Goal: Task Accomplishment & Management: Manage account settings

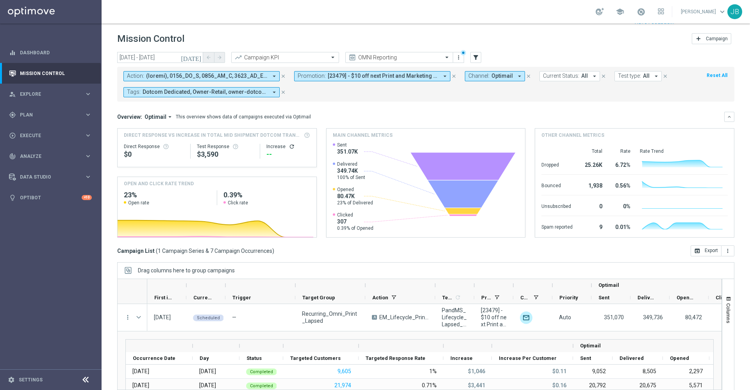
scroll to position [2, 0]
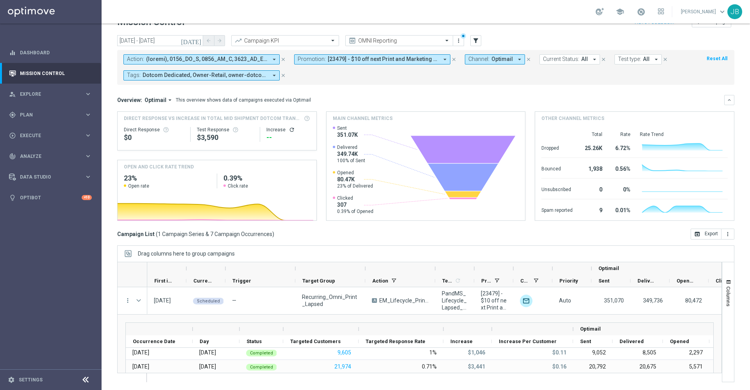
click at [196, 41] on icon "[DATE]" at bounding box center [191, 40] width 21 height 7
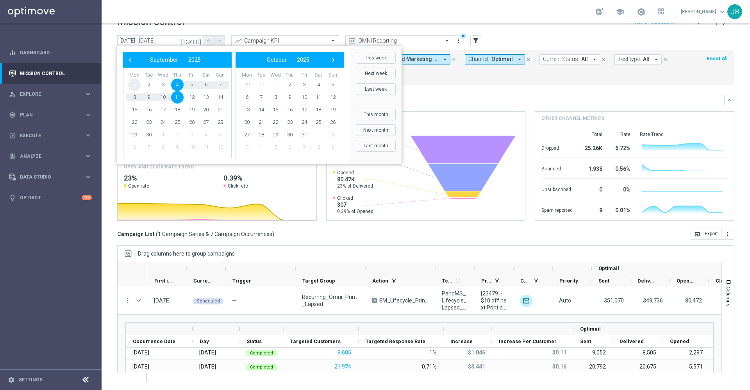
click at [134, 86] on span "1" at bounding box center [134, 84] width 12 height 12
click at [149, 134] on span "30" at bounding box center [148, 134] width 12 height 12
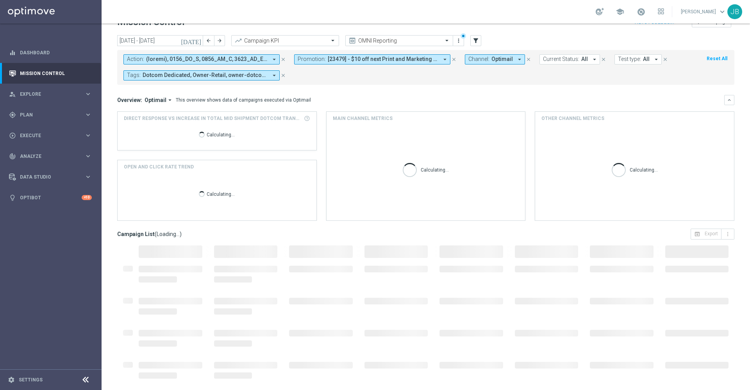
click at [455, 59] on icon "close" at bounding box center [453, 59] width 5 height 5
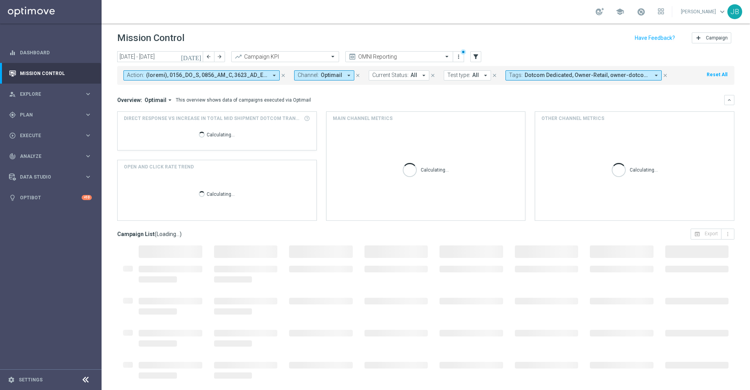
scroll to position [1, 0]
click at [476, 54] on icon "filter_alt" at bounding box center [475, 56] width 7 height 7
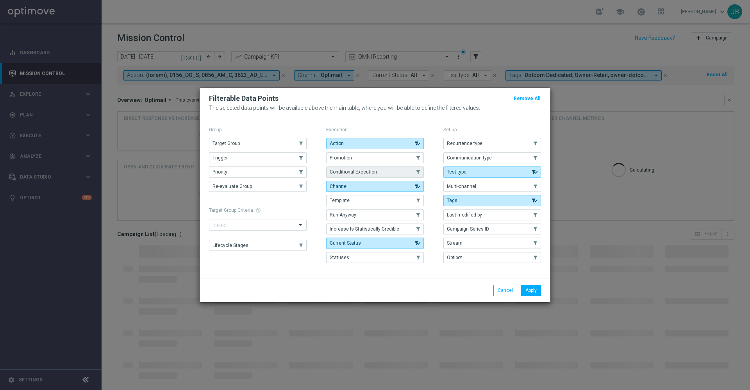
click at [370, 173] on span "Conditional Execution" at bounding box center [352, 171] width 47 height 5
click at [525, 292] on button "Apply" at bounding box center [531, 290] width 20 height 11
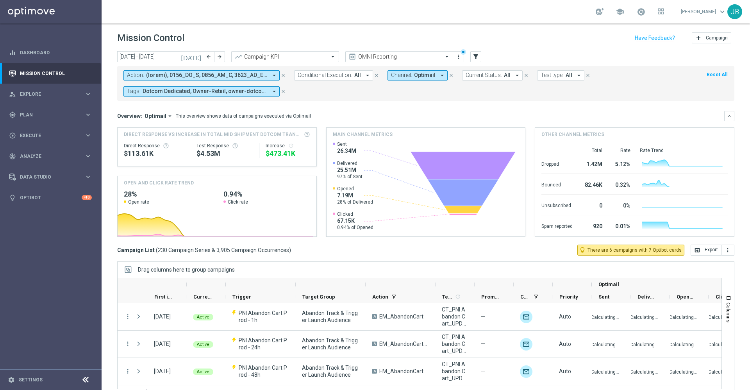
click at [339, 75] on span "Conditional Execution:" at bounding box center [324, 75] width 55 height 7
click at [299, 120] on div "On" at bounding box center [332, 118] width 68 height 12
click at [405, 109] on mini-dashboard "Overview: Optimail arrow_drop_down This overview shows data of campaigns execut…" at bounding box center [425, 173] width 617 height 144
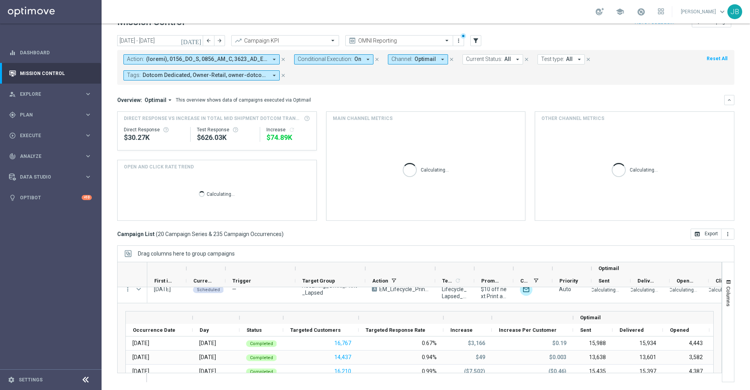
scroll to position [0, 0]
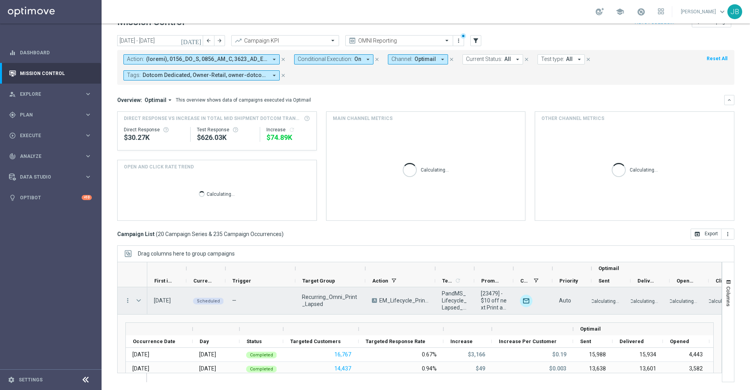
click at [139, 299] on span at bounding box center [138, 300] width 7 height 6
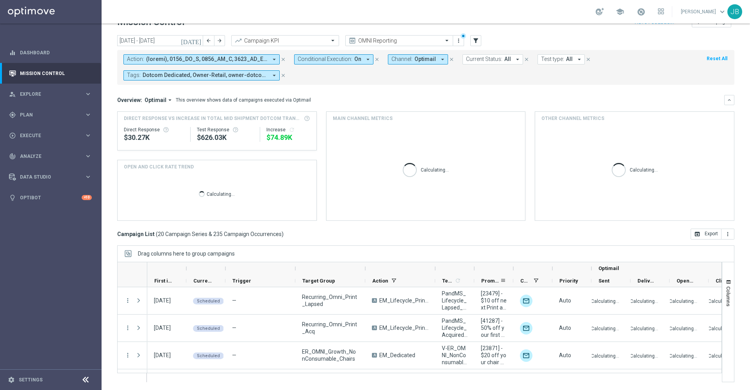
click at [487, 277] on div "Promotions" at bounding box center [490, 280] width 19 height 12
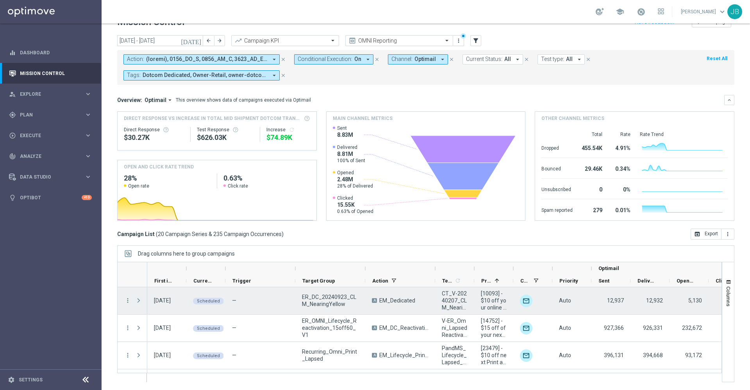
click at [139, 301] on span "Press SPACE to select this row." at bounding box center [138, 300] width 7 height 6
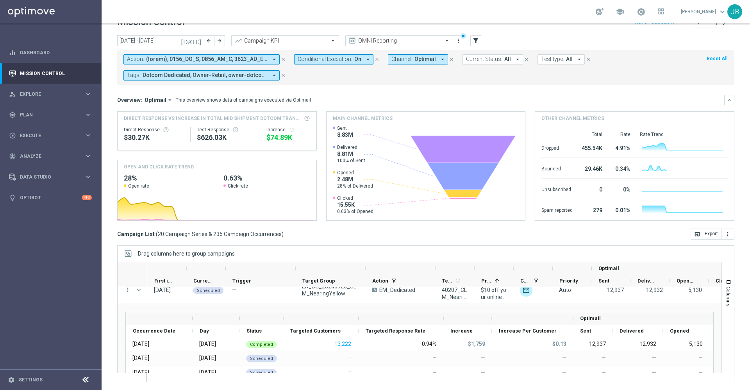
click at [198, 38] on icon "[DATE]" at bounding box center [191, 40] width 21 height 7
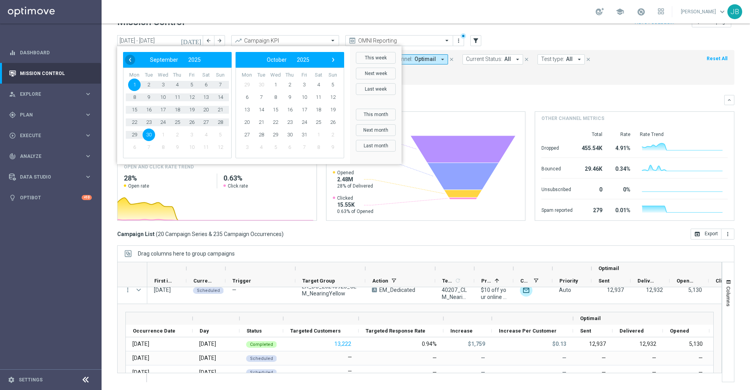
click at [129, 59] on span "‹" at bounding box center [130, 60] width 10 height 10
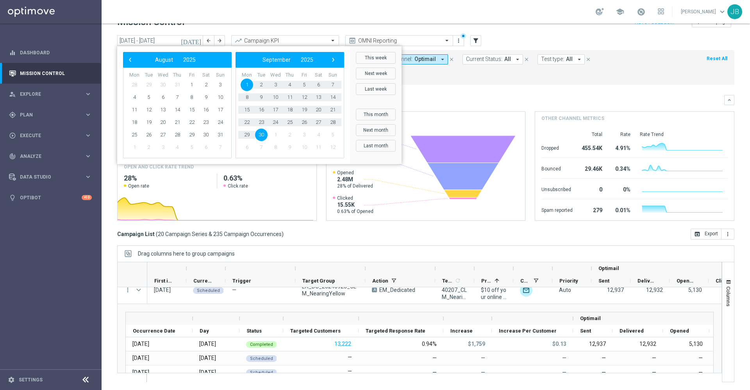
click at [306, 249] on div "Drag columns here to group campaigns" at bounding box center [425, 253] width 617 height 16
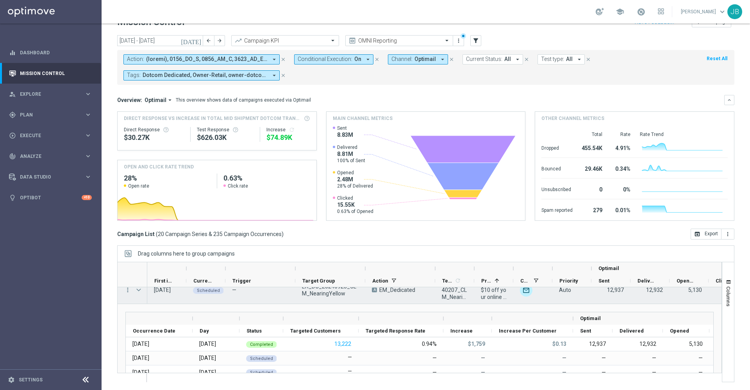
click at [139, 290] on div "Press SPACE to select this row." at bounding box center [140, 289] width 16 height 27
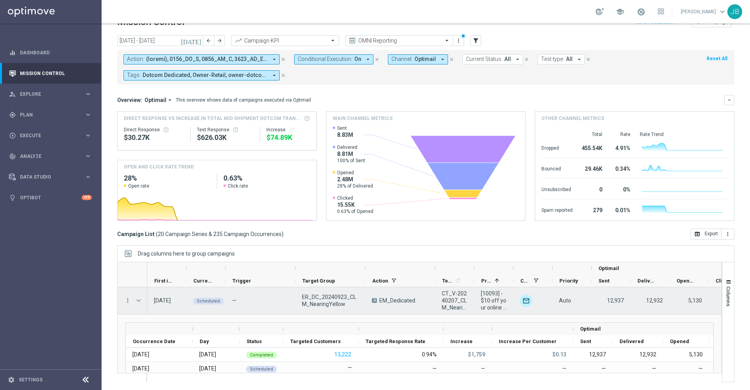
click at [139, 301] on span "Press SPACE to select this row." at bounding box center [138, 300] width 7 height 6
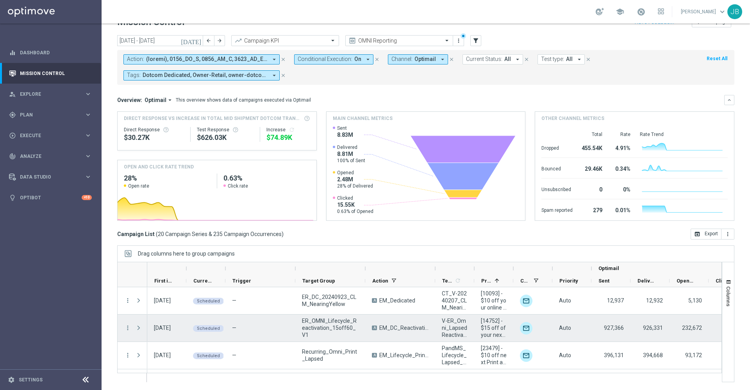
click at [139, 330] on span "Press SPACE to select this row." at bounding box center [138, 327] width 7 height 6
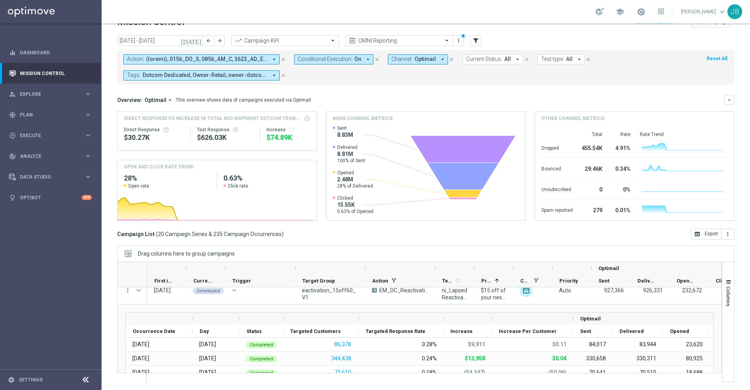
scroll to position [23, 0]
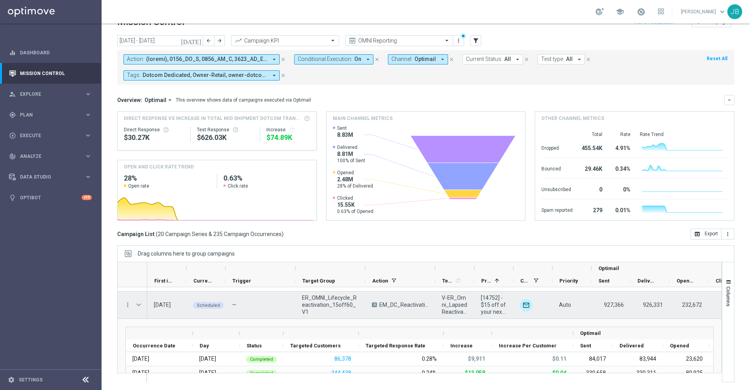
click at [137, 304] on span "Press SPACE to select this row." at bounding box center [138, 304] width 7 height 6
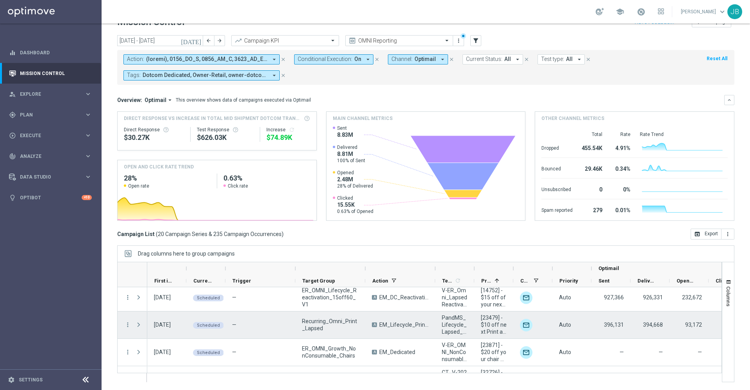
scroll to position [37, 0]
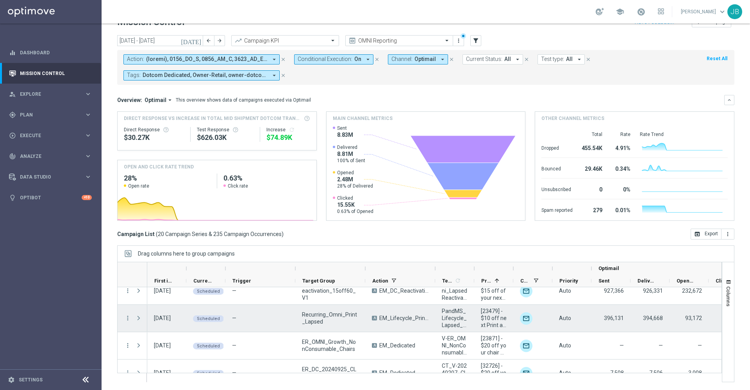
click at [136, 319] on span "Press SPACE to select this row." at bounding box center [138, 318] width 7 height 6
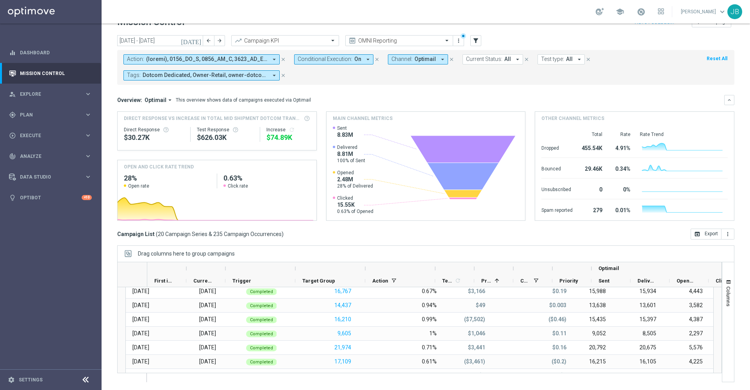
scroll to position [0, 0]
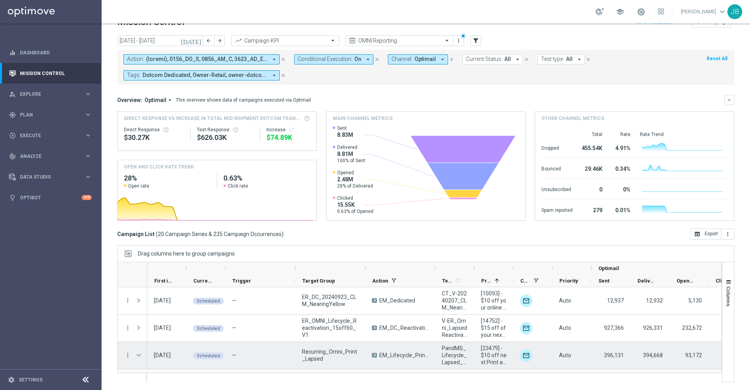
click at [138, 356] on span "Press SPACE to select this row." at bounding box center [138, 355] width 7 height 6
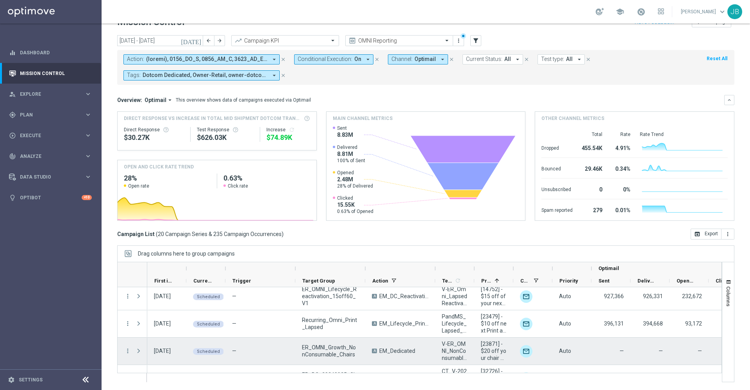
scroll to position [43, 0]
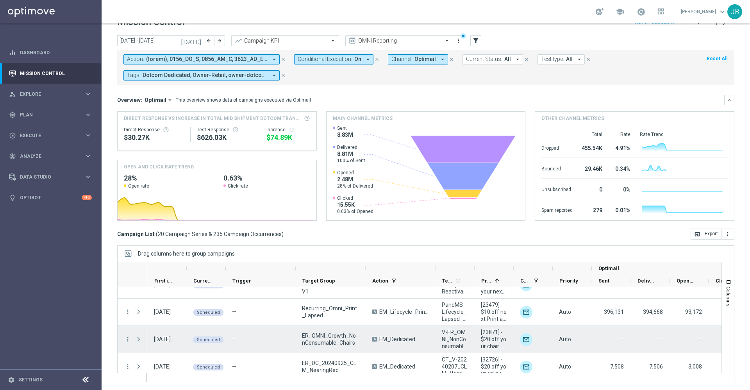
click at [139, 338] on span "Press SPACE to select this row." at bounding box center [138, 339] width 7 height 6
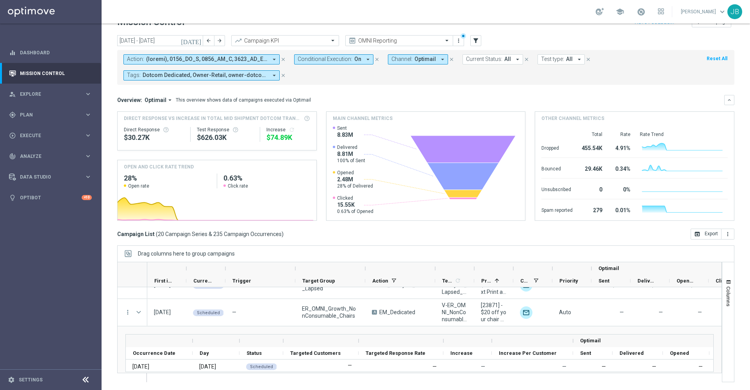
scroll to position [69, 0]
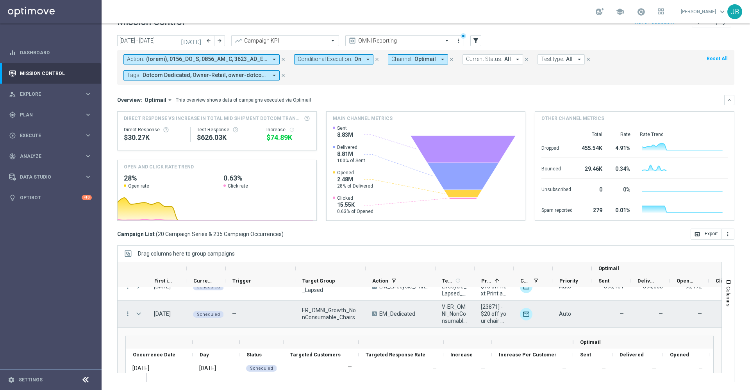
click at [136, 312] on span "Press SPACE to select this row." at bounding box center [138, 313] width 7 height 6
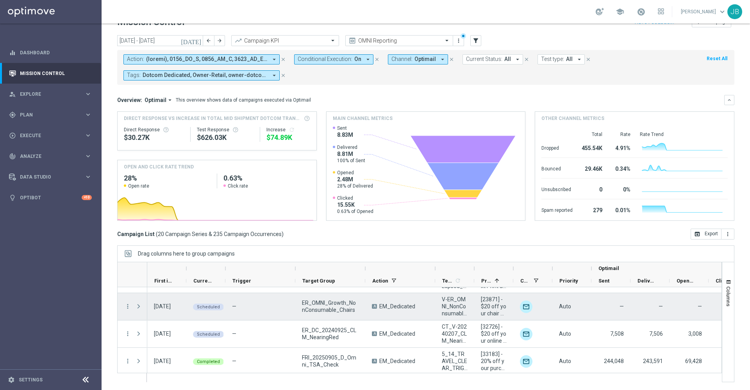
scroll to position [83, 0]
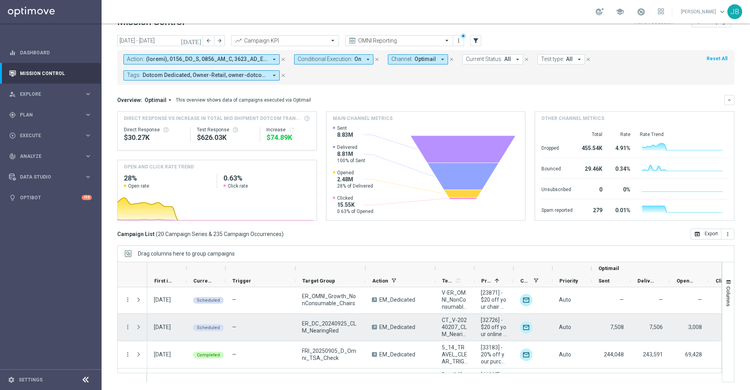
click at [138, 327] on span "Press SPACE to select this row." at bounding box center [138, 327] width 7 height 6
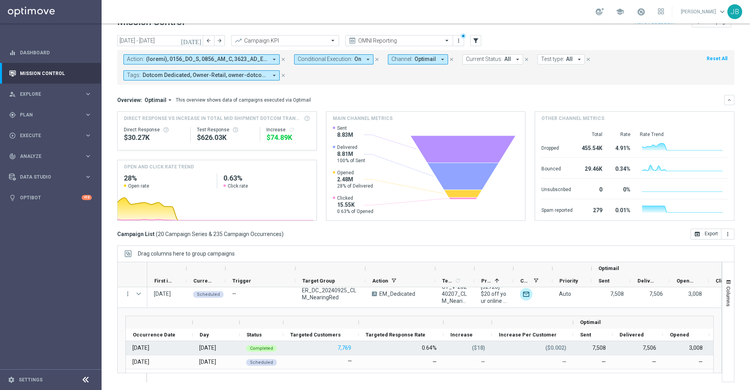
scroll to position [116, 0]
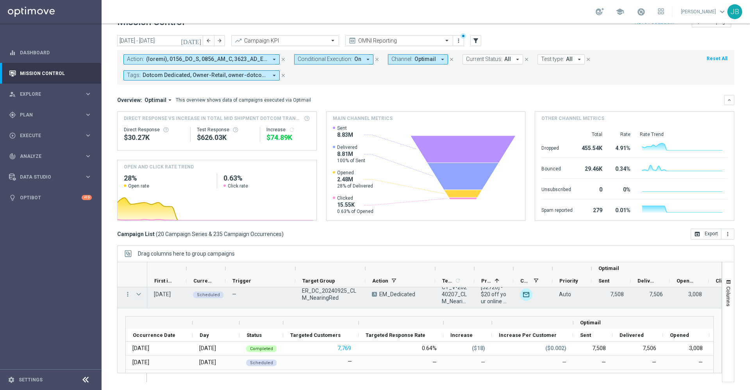
click at [140, 296] on span "Press SPACE to select this row." at bounding box center [138, 294] width 7 height 6
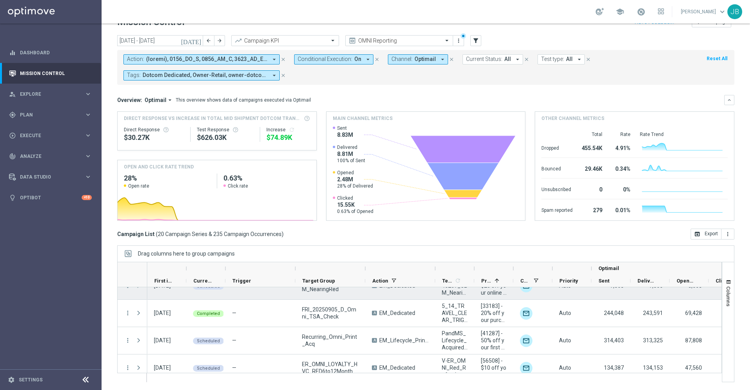
scroll to position [127, 0]
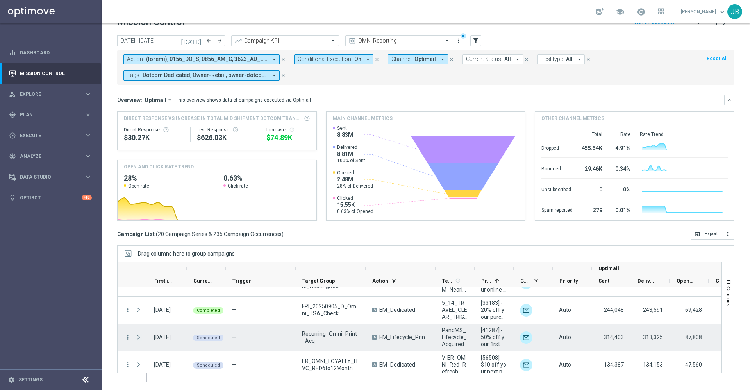
click at [141, 339] on span "Press SPACE to select this row." at bounding box center [138, 337] width 7 height 6
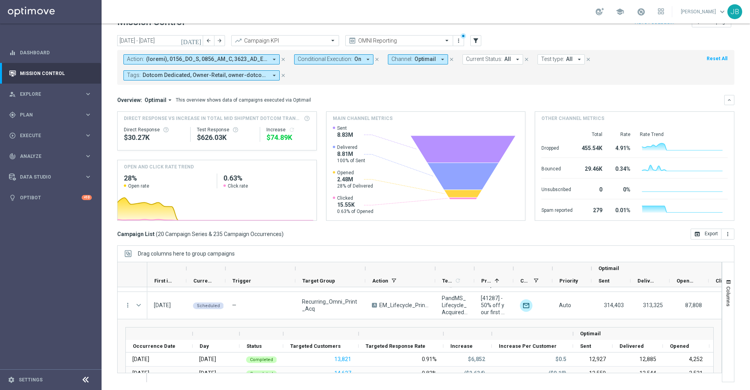
scroll to position [158, 0]
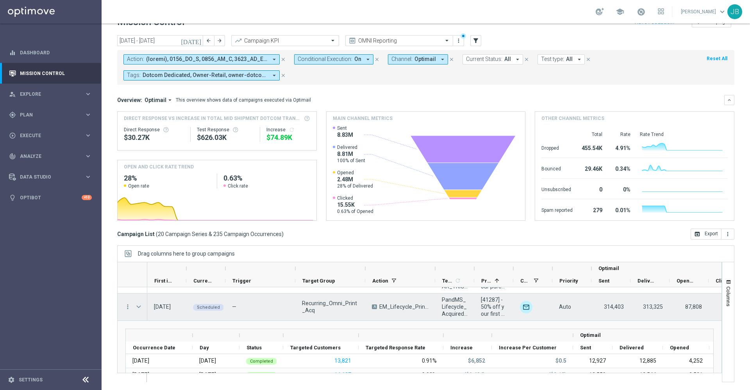
click at [137, 304] on span "Press SPACE to select this row." at bounding box center [138, 306] width 7 height 6
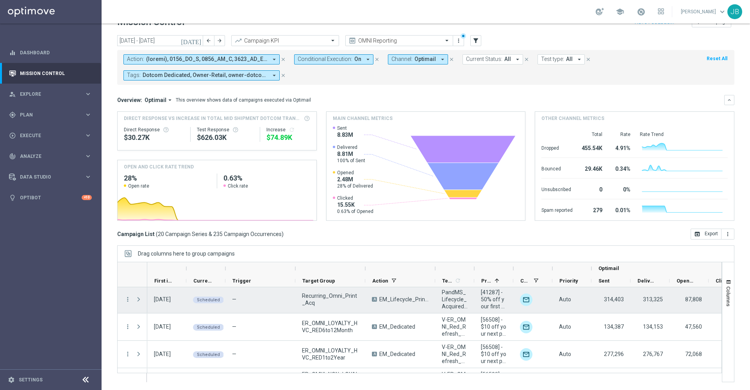
scroll to position [166, 0]
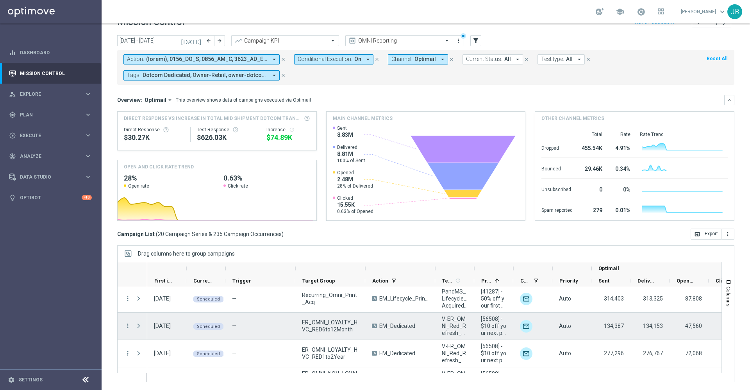
click at [139, 326] on span "Press SPACE to select this row." at bounding box center [138, 325] width 7 height 6
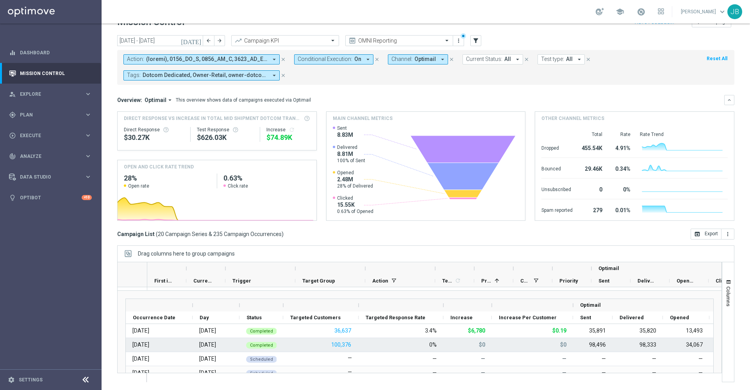
scroll to position [186, 0]
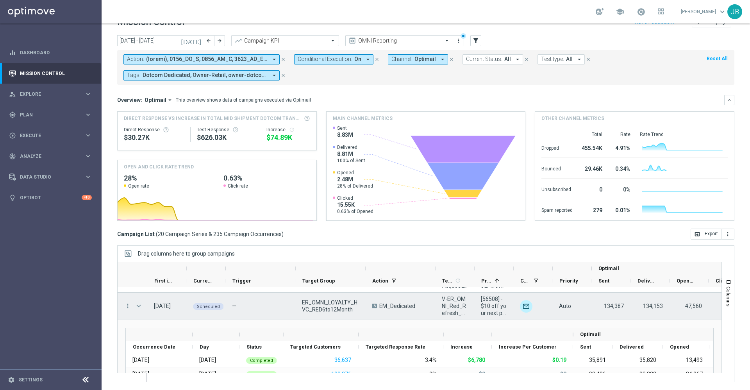
click at [138, 305] on span "Press SPACE to select this row." at bounding box center [138, 306] width 7 height 6
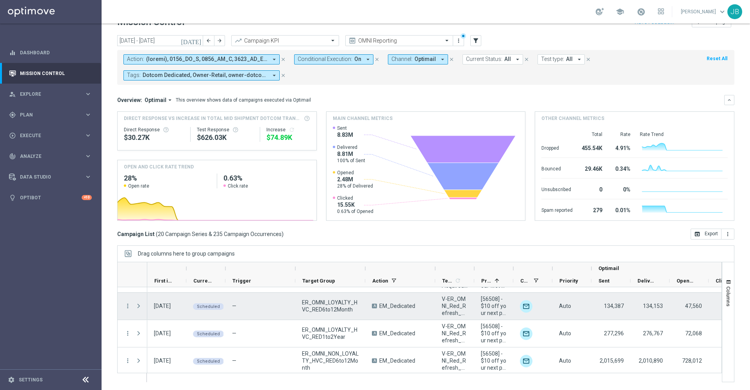
scroll to position [191, 0]
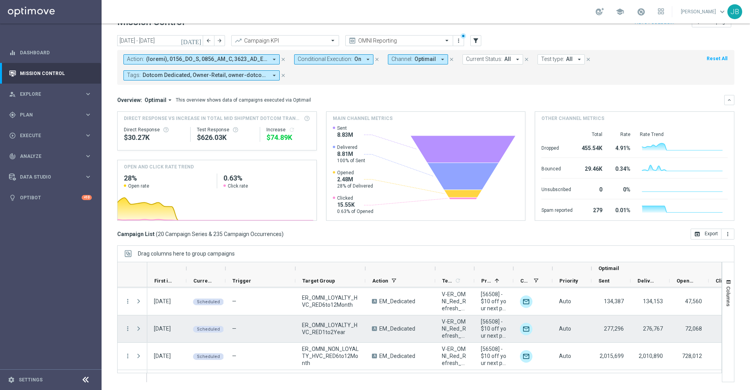
click at [137, 329] on span at bounding box center [138, 328] width 7 height 6
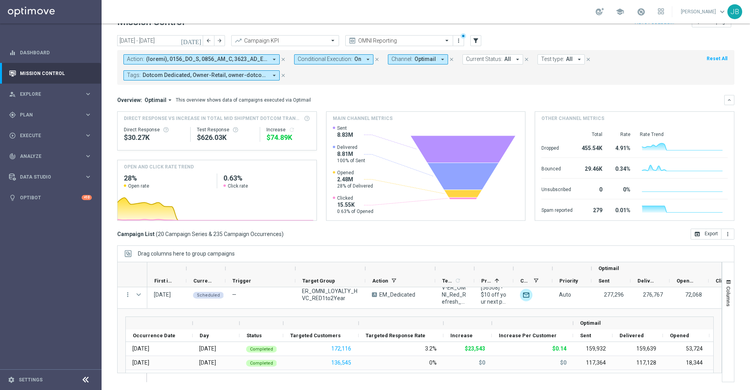
scroll to position [204, 0]
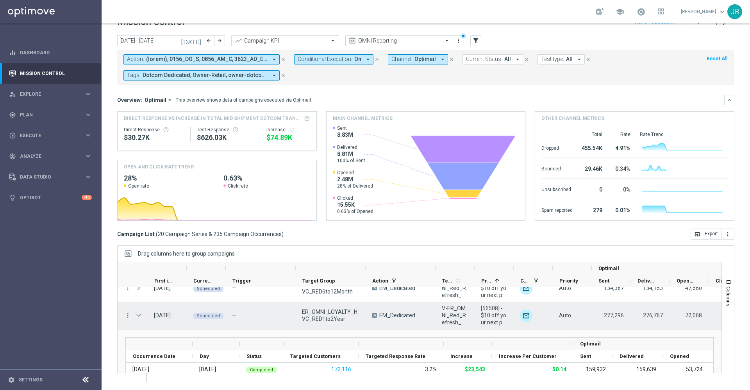
click at [138, 315] on span at bounding box center [138, 315] width 7 height 6
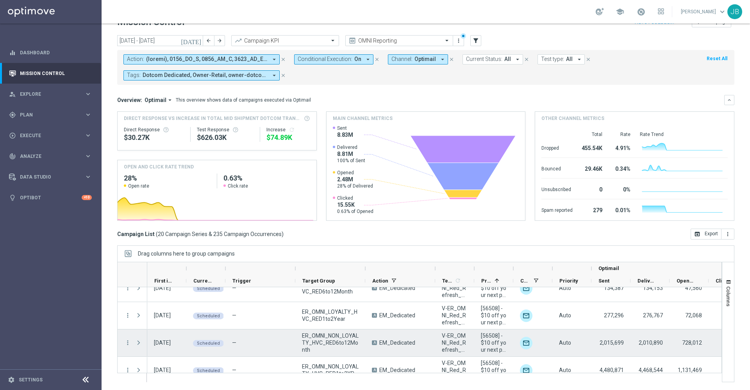
click at [139, 343] on span at bounding box center [138, 342] width 7 height 6
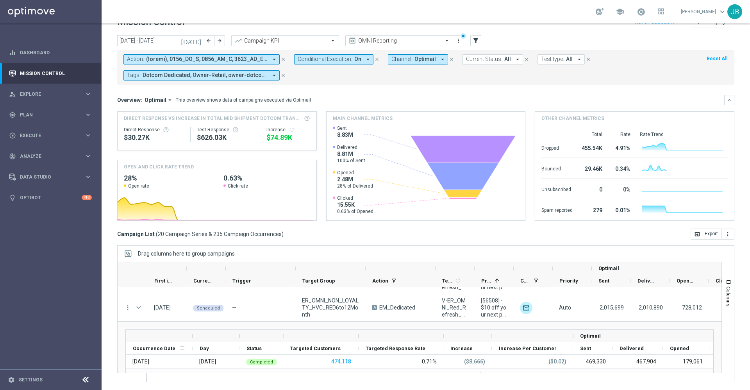
scroll to position [239, 0]
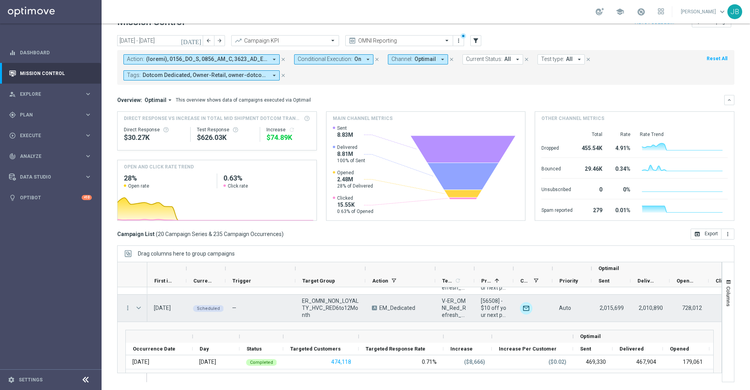
click at [138, 306] on span at bounding box center [138, 307] width 7 height 6
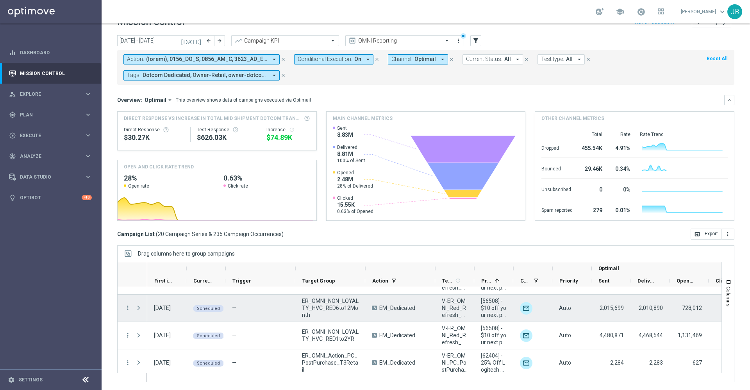
scroll to position [253, 0]
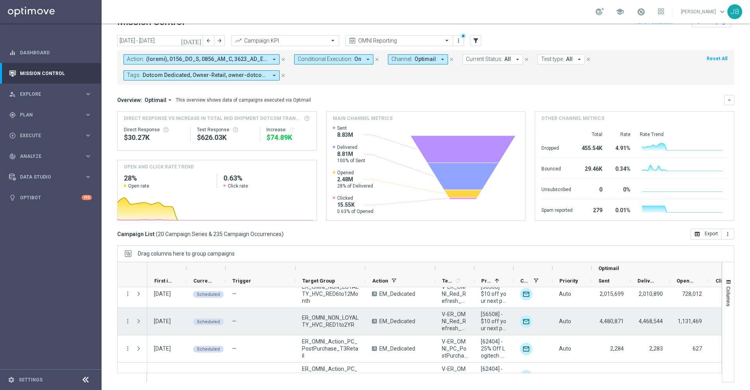
click at [139, 320] on span at bounding box center [138, 321] width 7 height 6
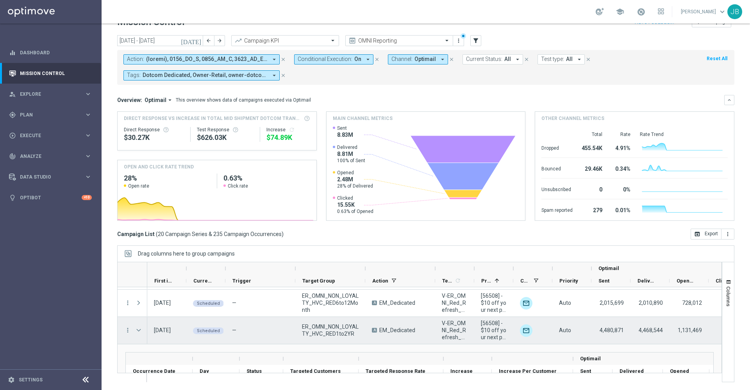
scroll to position [237, 0]
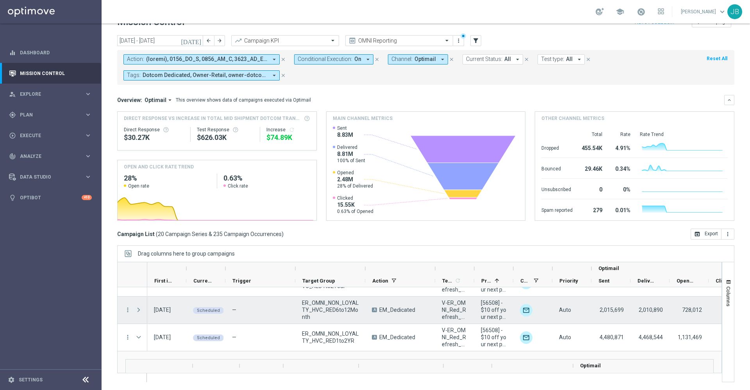
click at [139, 309] on span at bounding box center [138, 309] width 7 height 6
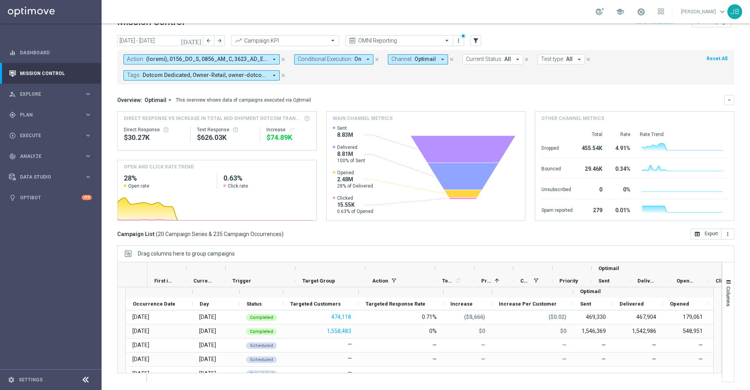
scroll to position [248, 0]
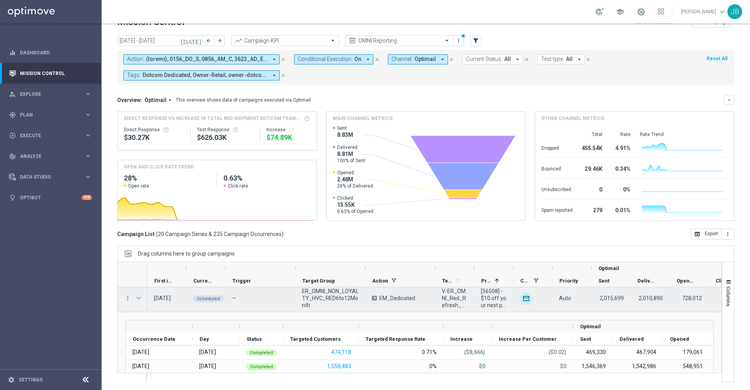
click at [139, 298] on span at bounding box center [138, 298] width 7 height 6
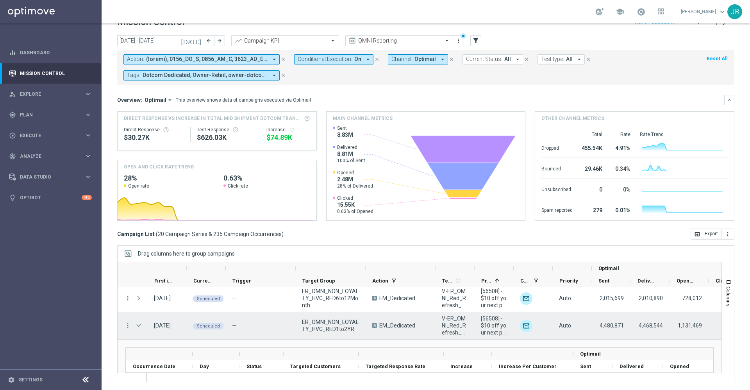
click at [138, 324] on span at bounding box center [138, 325] width 7 height 6
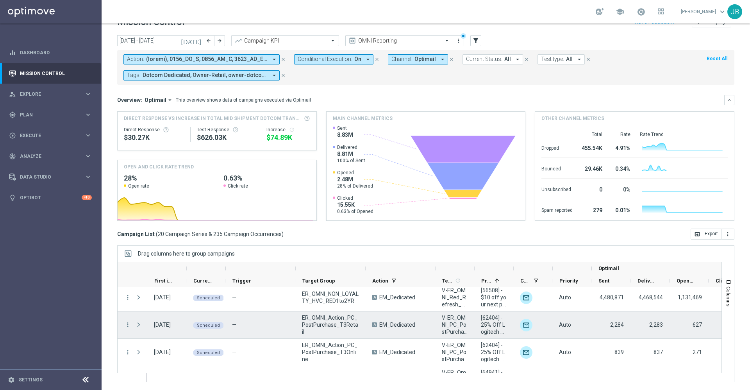
scroll to position [279, 0]
click at [139, 322] on span at bounding box center [138, 322] width 7 height 6
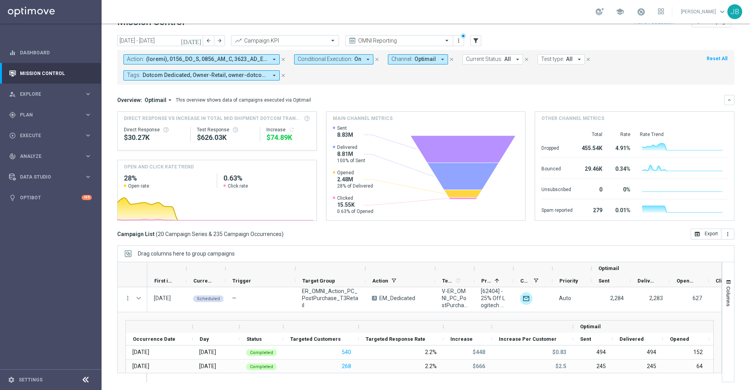
scroll to position [301, 0]
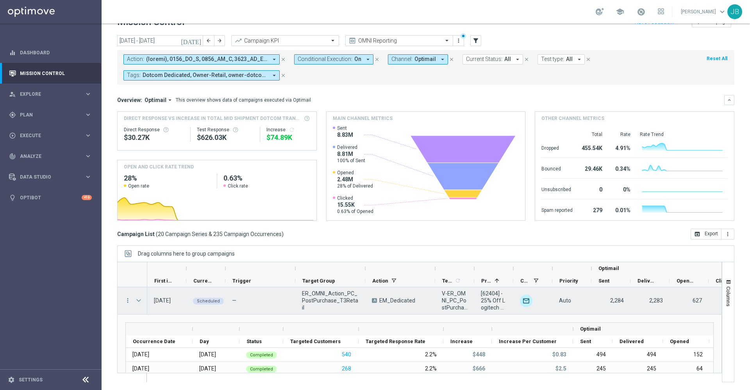
click at [138, 300] on span at bounding box center [138, 300] width 7 height 6
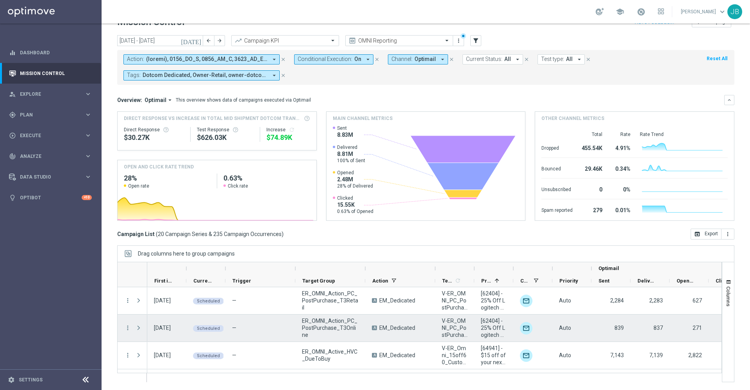
click at [137, 328] on span at bounding box center [138, 327] width 7 height 6
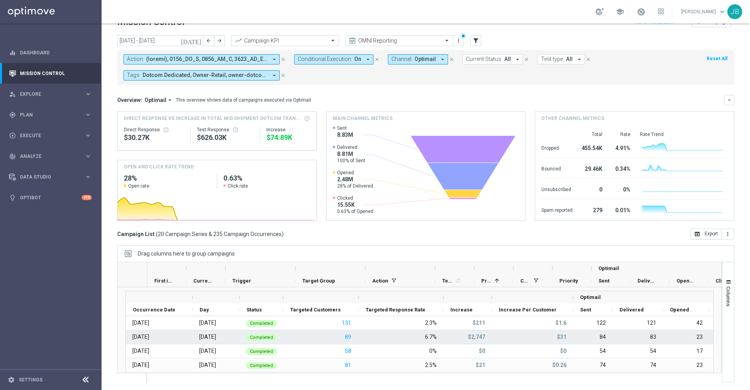
scroll to position [329, 0]
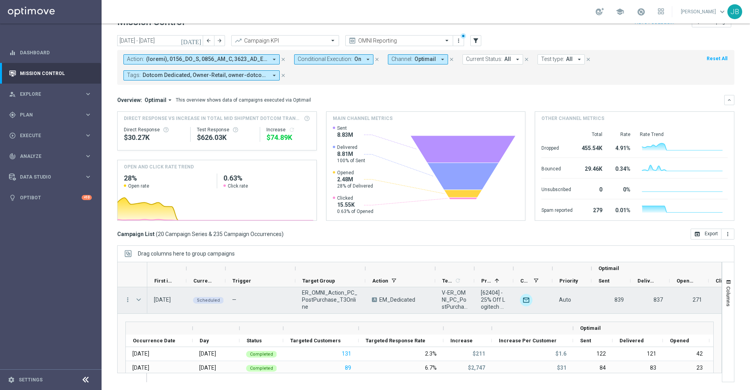
click at [141, 300] on span at bounding box center [138, 299] width 7 height 6
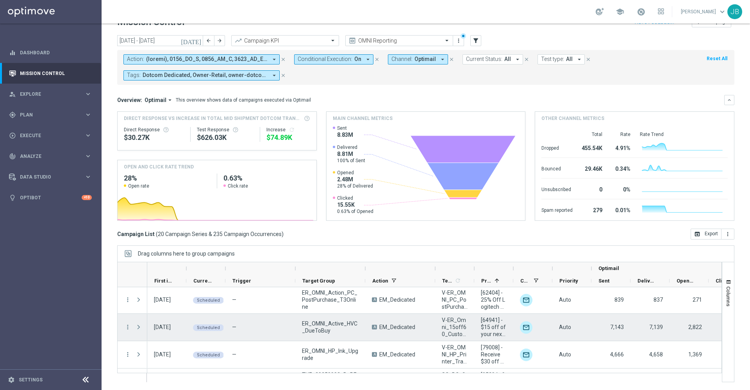
click at [139, 327] on span at bounding box center [138, 327] width 7 height 6
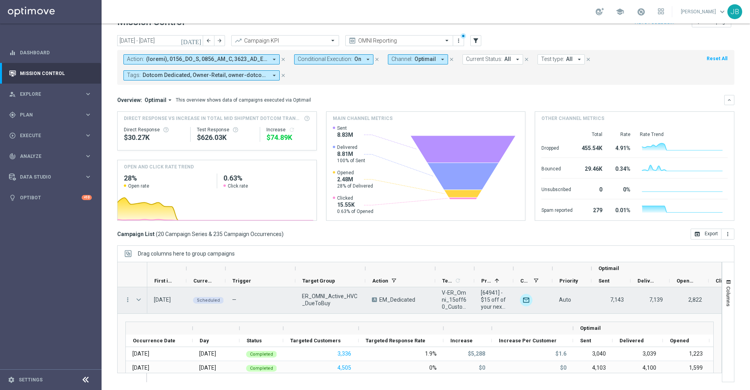
scroll to position [348, 0]
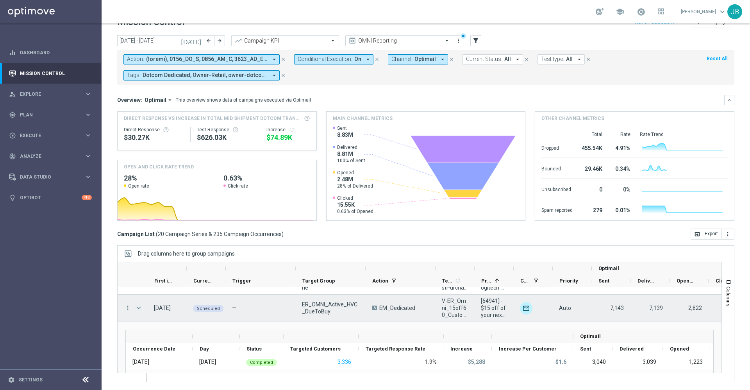
click at [140, 308] on span at bounding box center [138, 307] width 7 height 6
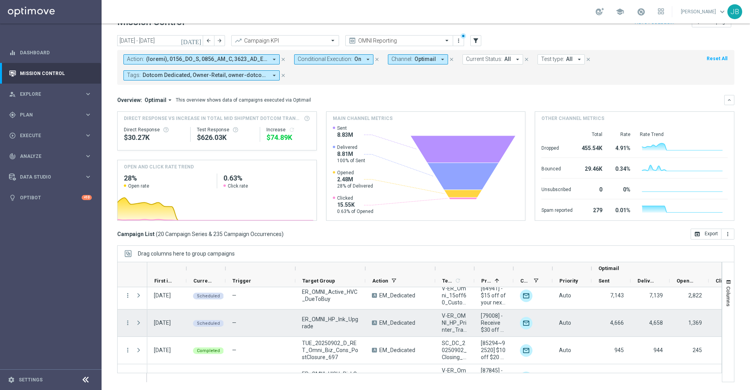
scroll to position [361, 0]
click at [140, 323] on span at bounding box center [138, 322] width 7 height 6
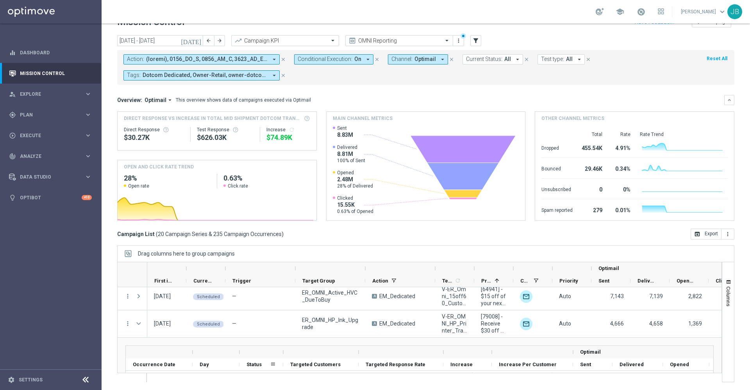
scroll to position [359, 0]
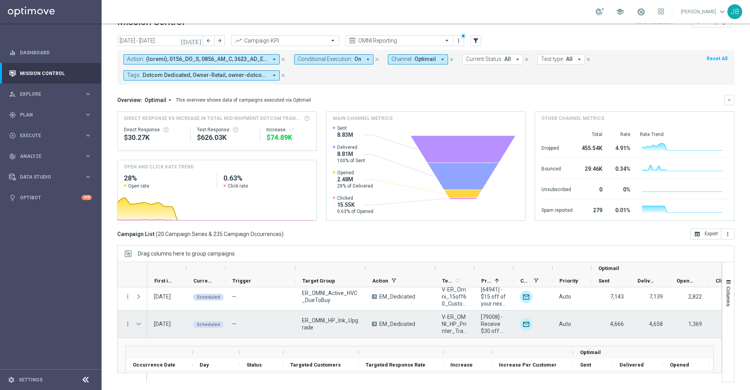
click at [138, 325] on span at bounding box center [138, 324] width 7 height 6
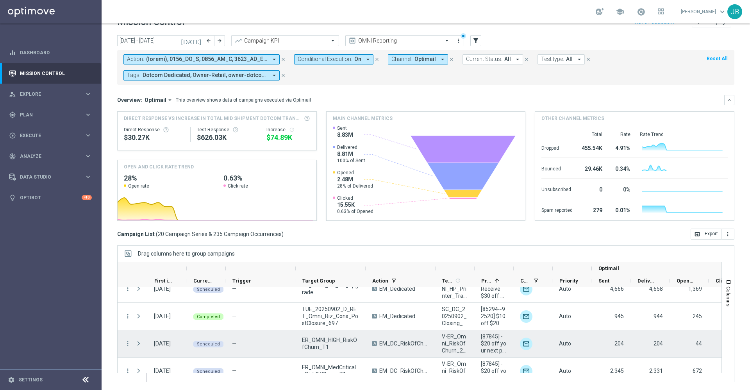
scroll to position [399, 0]
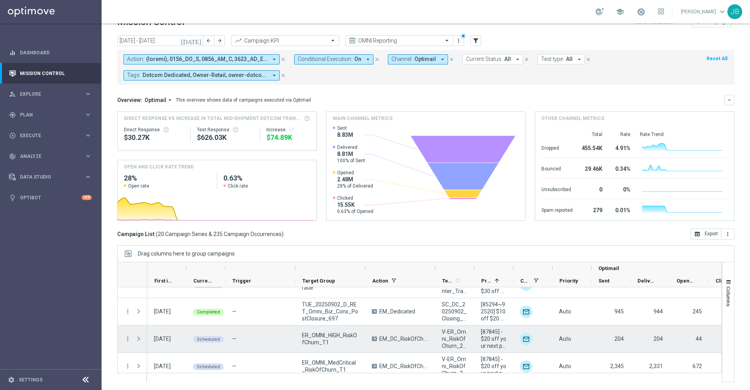
click at [139, 338] on span at bounding box center [138, 338] width 7 height 6
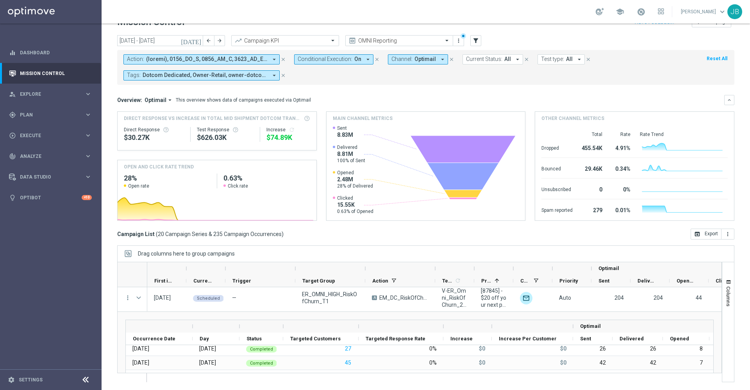
scroll to position [439, 0]
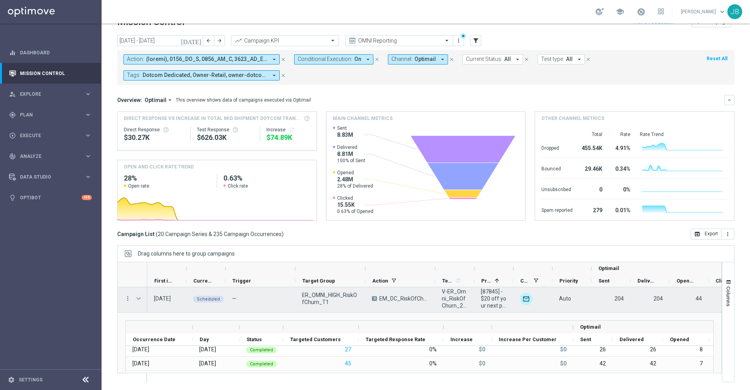
click at [139, 299] on span at bounding box center [138, 298] width 7 height 6
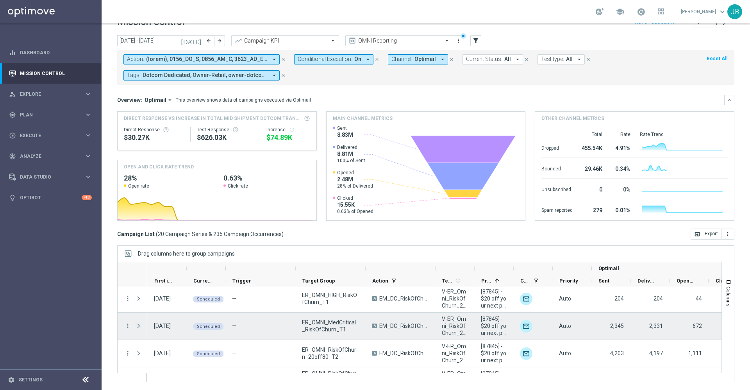
click at [137, 326] on span at bounding box center [138, 325] width 7 height 6
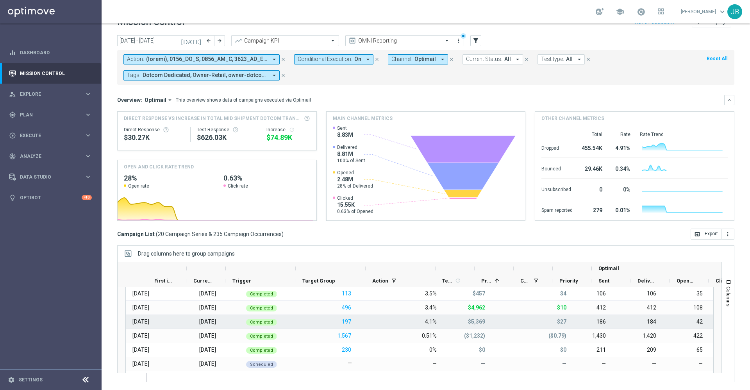
scroll to position [0, 0]
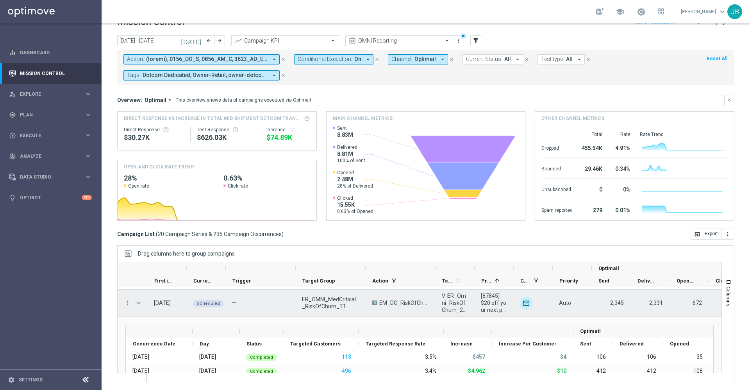
click at [137, 302] on span at bounding box center [138, 302] width 7 height 6
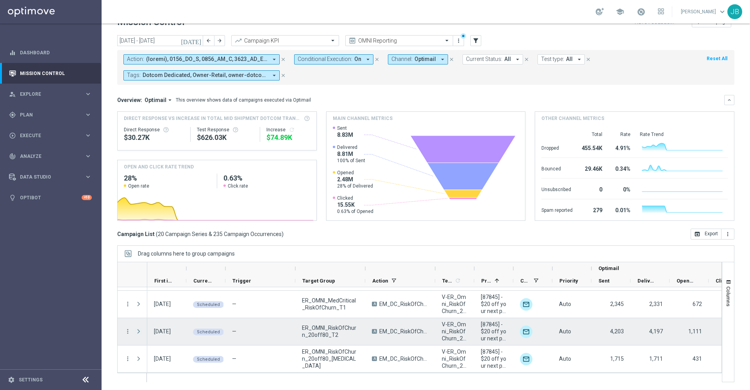
click at [140, 332] on span at bounding box center [138, 331] width 7 height 6
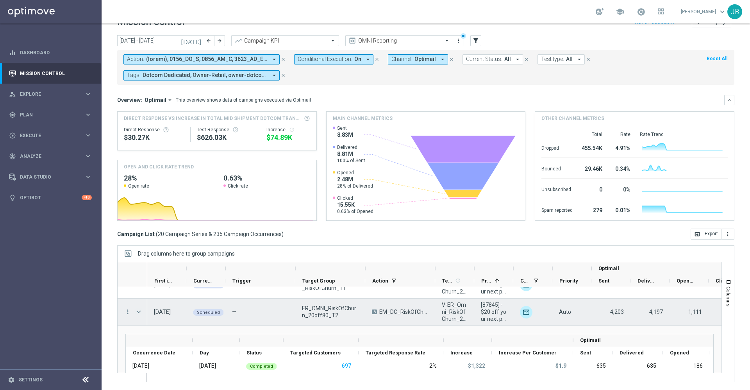
click at [141, 313] on span at bounding box center [138, 311] width 7 height 6
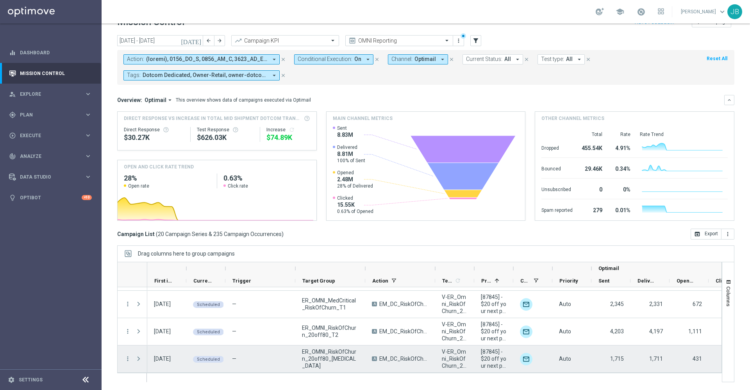
click at [139, 358] on span at bounding box center [138, 358] width 7 height 6
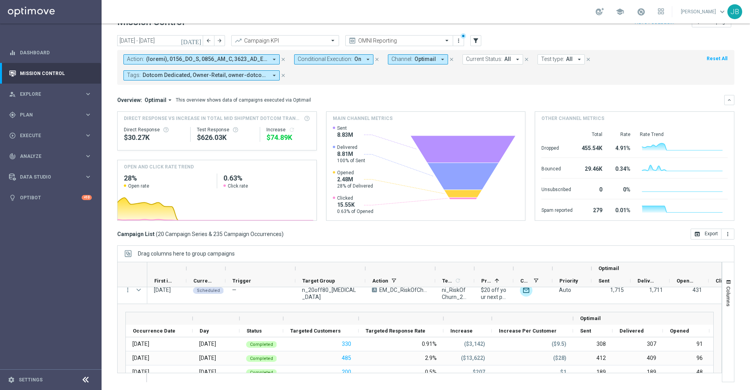
scroll to position [516, 0]
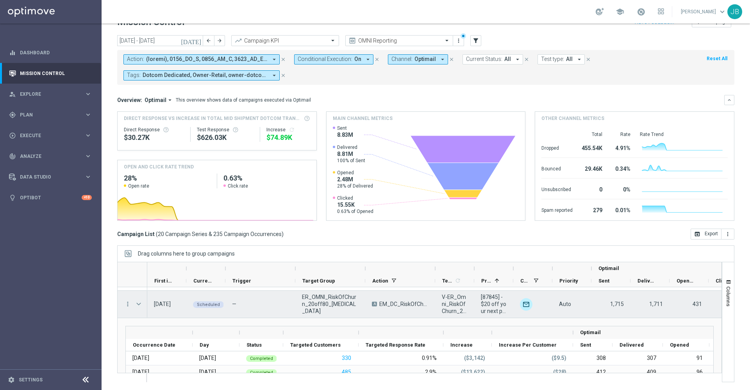
click at [140, 304] on span at bounding box center [138, 304] width 7 height 6
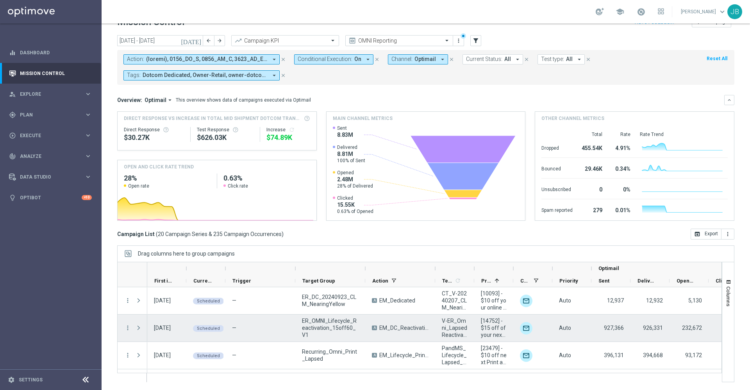
scroll to position [0, 0]
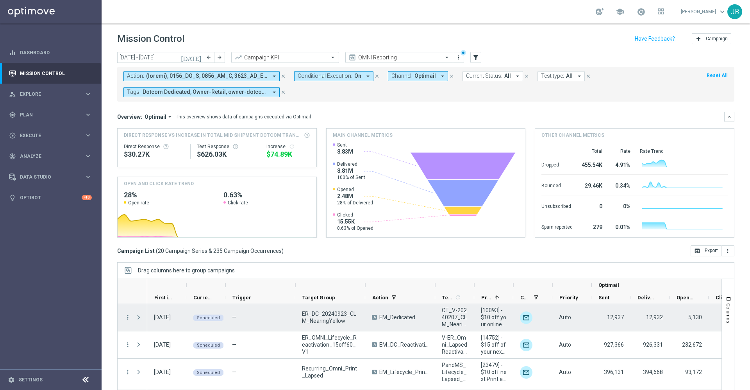
click at [138, 318] on span at bounding box center [138, 317] width 7 height 6
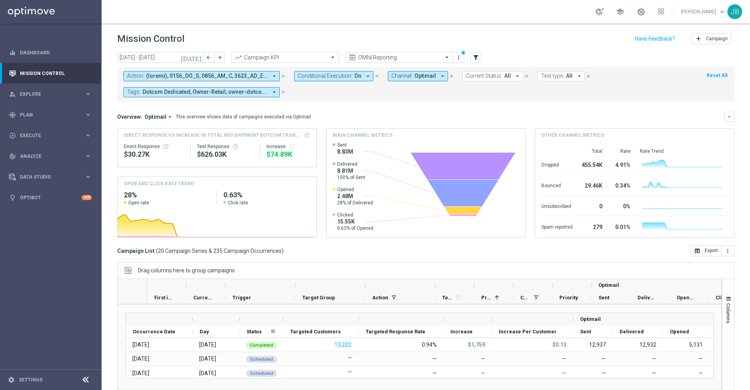
scroll to position [21, 0]
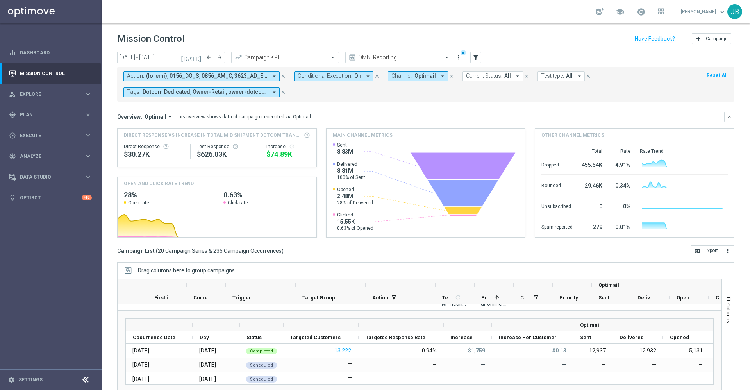
click at [199, 60] on icon "[DATE]" at bounding box center [191, 57] width 21 height 7
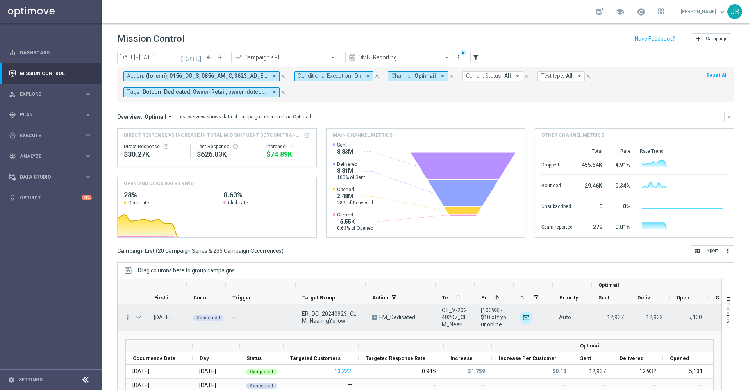
click at [140, 317] on span at bounding box center [138, 317] width 7 height 6
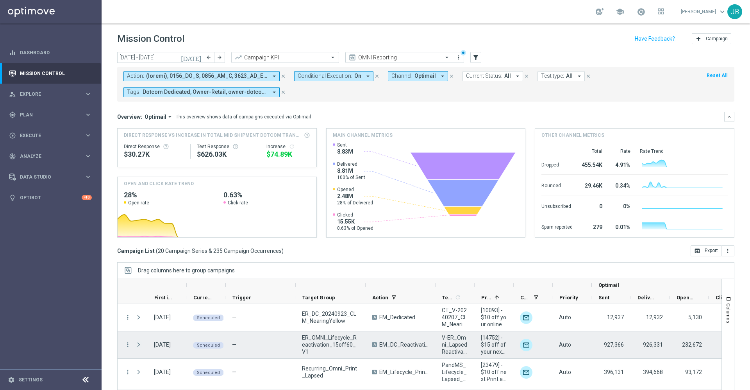
click at [139, 344] on span at bounding box center [138, 344] width 7 height 6
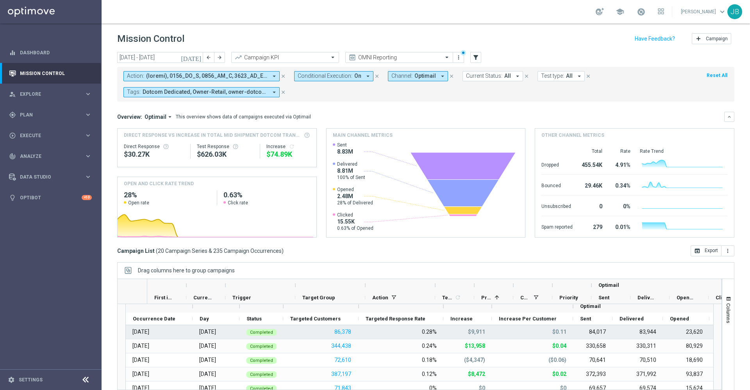
scroll to position [31, 0]
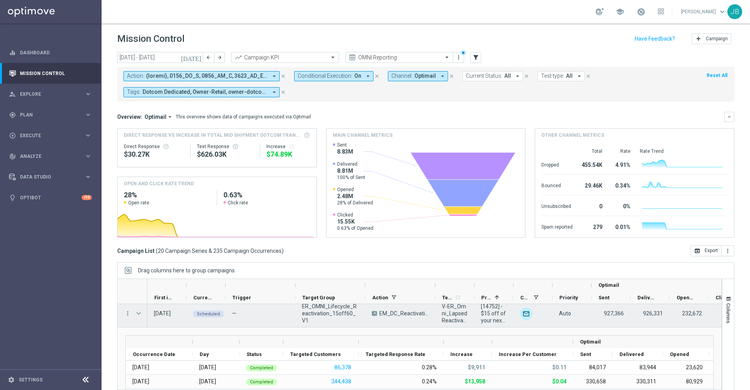
click at [140, 312] on span at bounding box center [138, 313] width 7 height 6
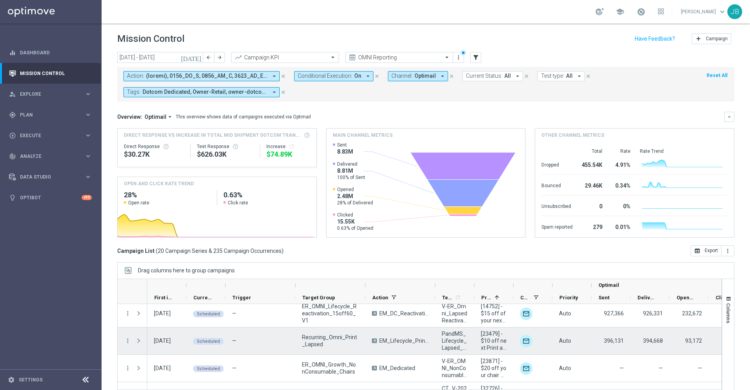
click at [138, 341] on span at bounding box center [138, 340] width 7 height 6
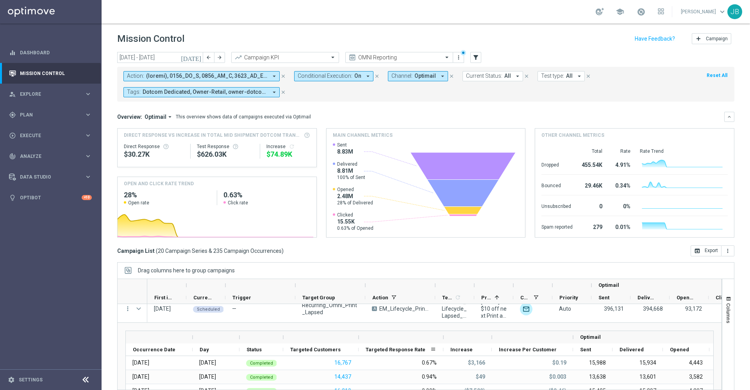
scroll to position [63, 0]
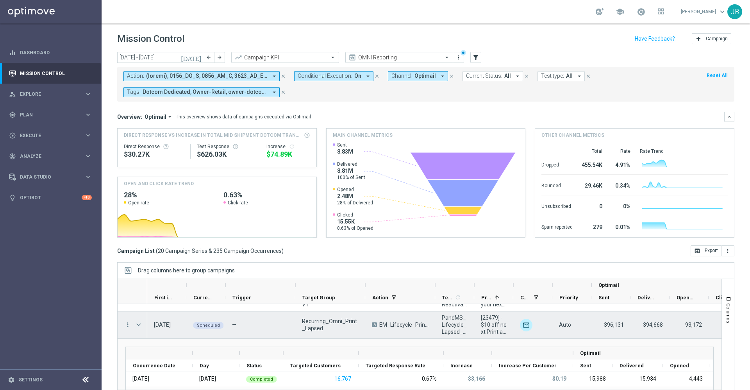
click at [138, 326] on span at bounding box center [138, 324] width 7 height 6
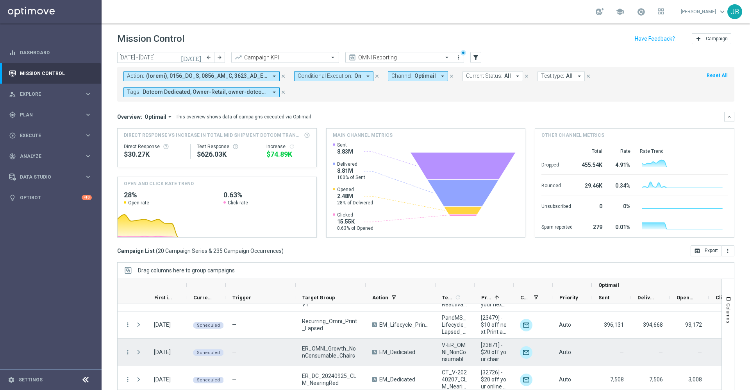
scroll to position [57, 0]
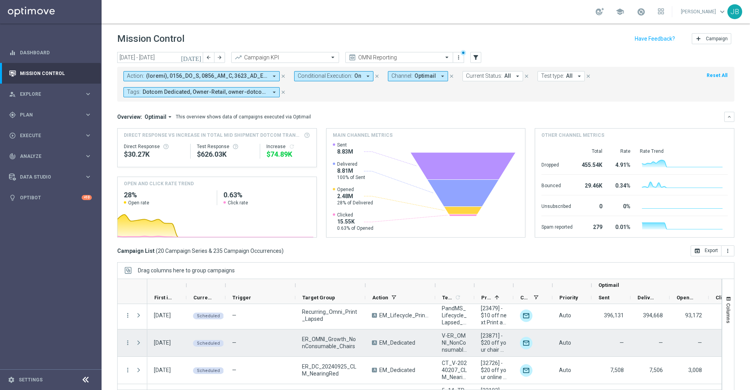
click at [138, 343] on span at bounding box center [138, 342] width 7 height 6
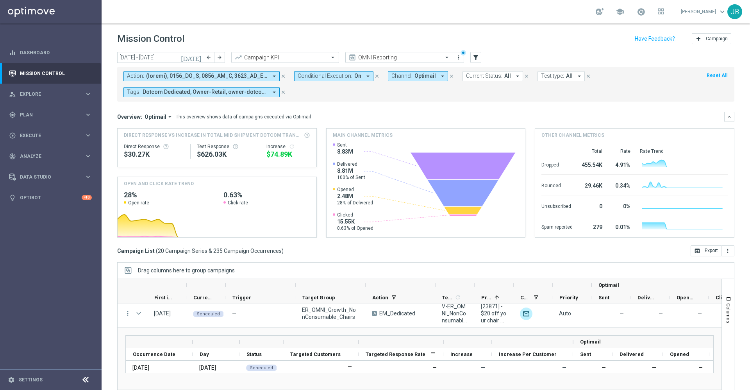
scroll to position [92, 0]
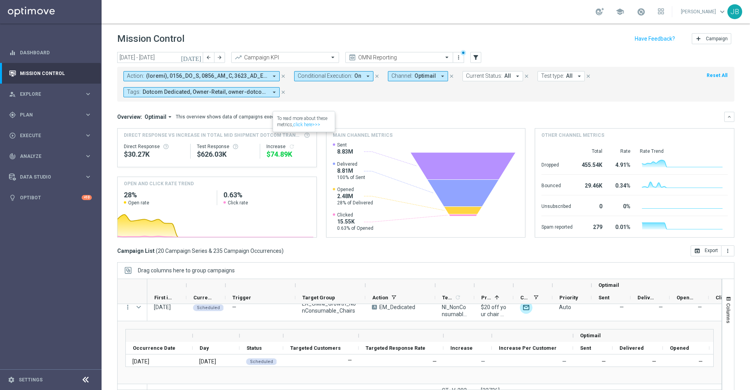
click at [199, 60] on icon "[DATE]" at bounding box center [191, 57] width 21 height 7
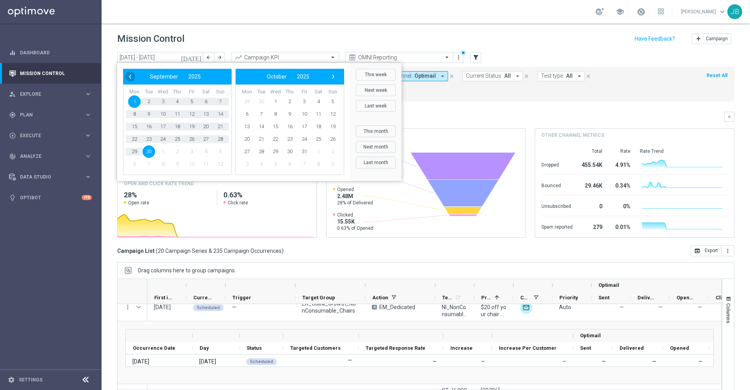
click at [133, 74] on span "‹" at bounding box center [130, 76] width 10 height 10
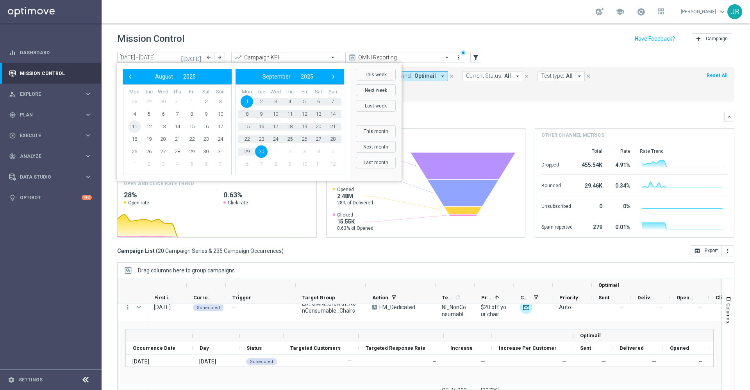
click at [135, 128] on span "11" at bounding box center [134, 126] width 12 height 12
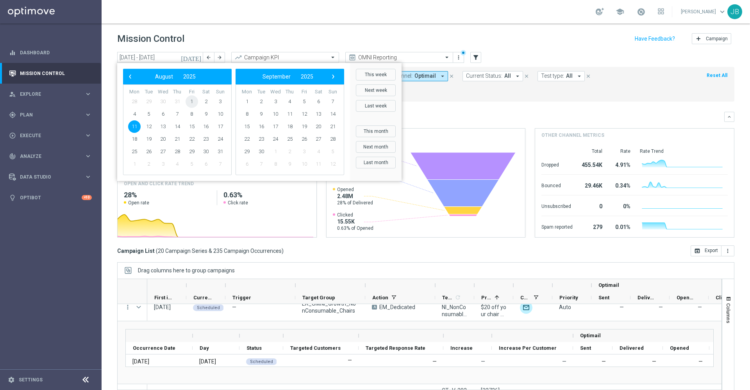
click at [193, 100] on span "1" at bounding box center [191, 101] width 12 height 12
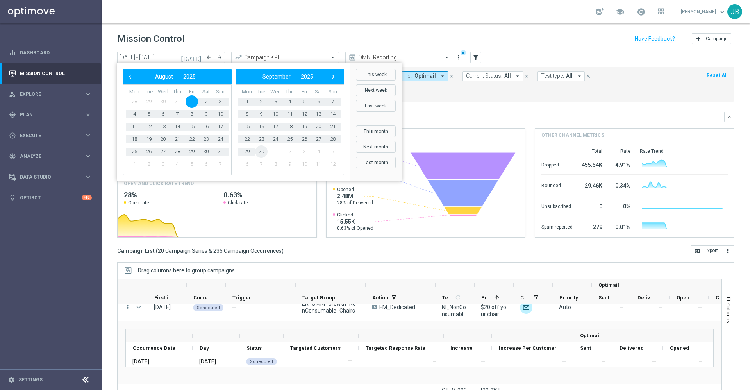
click at [260, 152] on span "30" at bounding box center [261, 151] width 12 height 12
type input "[DATE] - [DATE]"
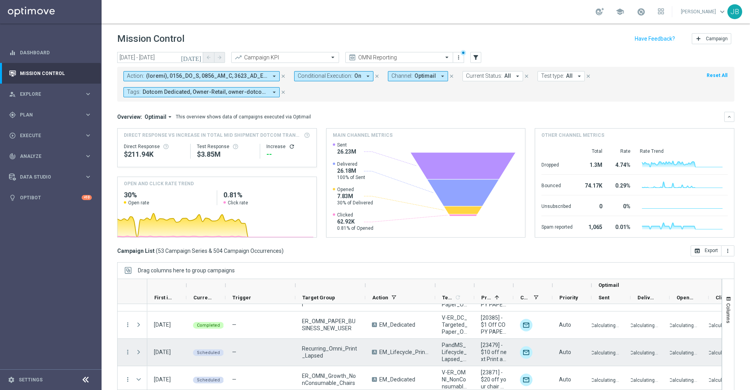
scroll to position [413, 0]
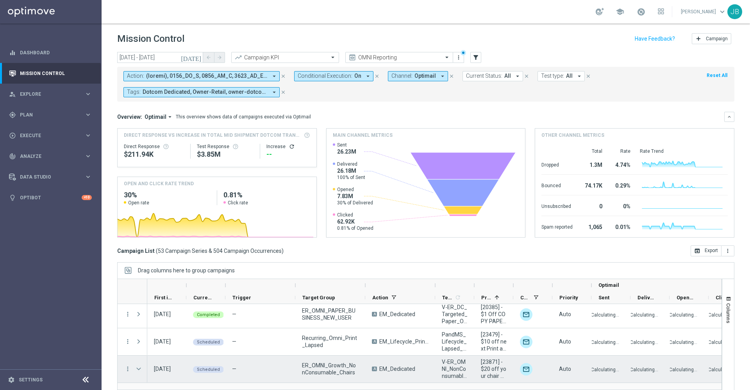
click at [139, 368] on span at bounding box center [138, 368] width 7 height 6
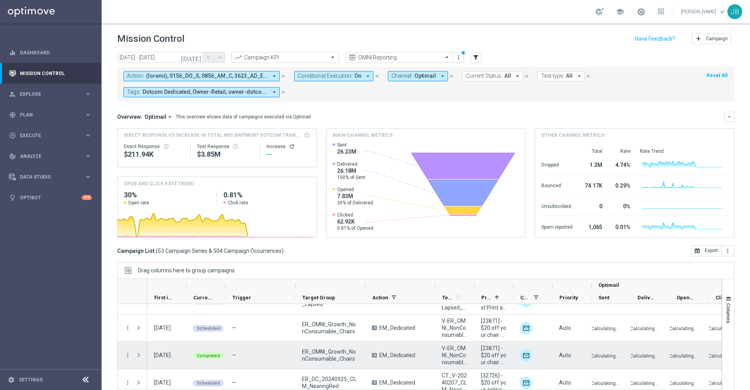
scroll to position [460, 0]
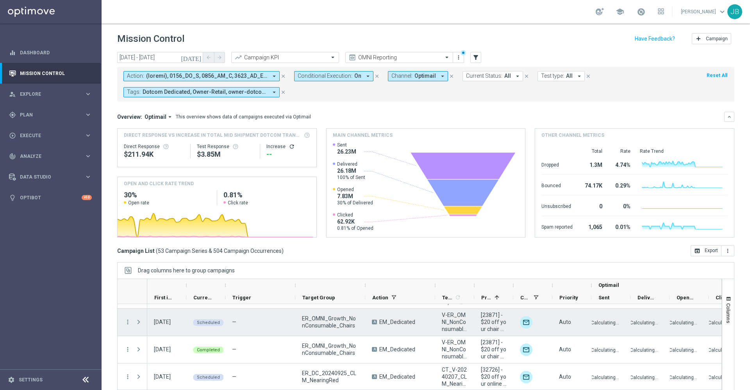
click at [138, 323] on span at bounding box center [138, 322] width 7 height 6
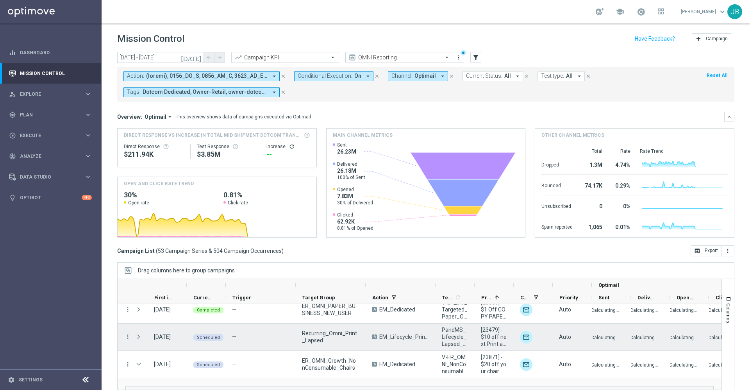
scroll to position [422, 0]
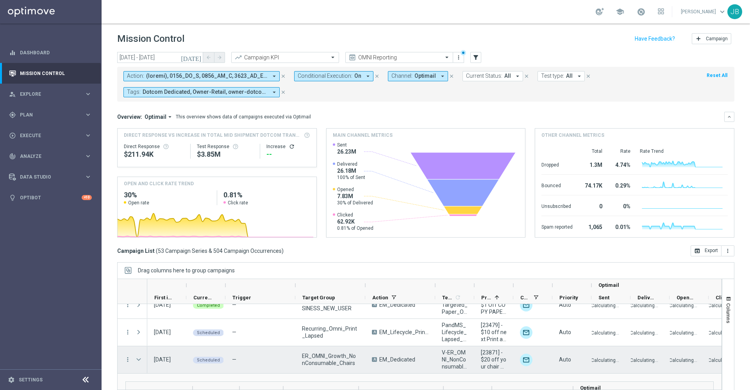
click at [140, 358] on span at bounding box center [138, 359] width 7 height 6
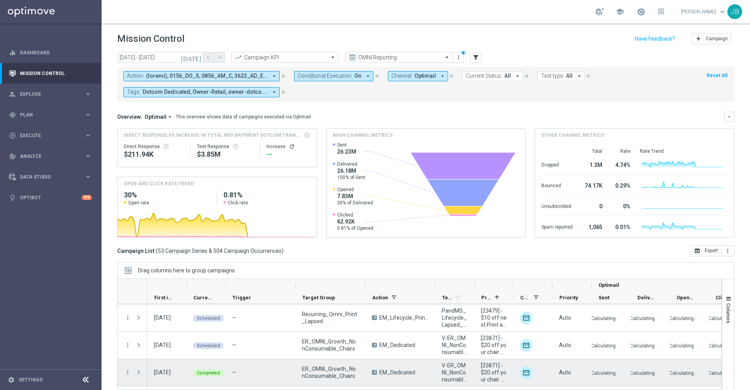
click at [139, 369] on span at bounding box center [138, 372] width 7 height 6
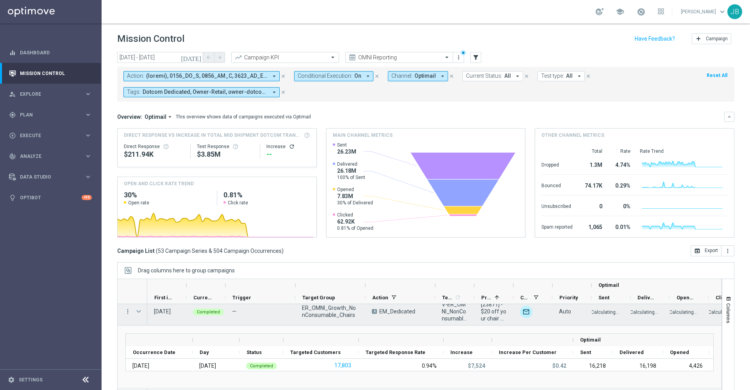
scroll to position [487, 0]
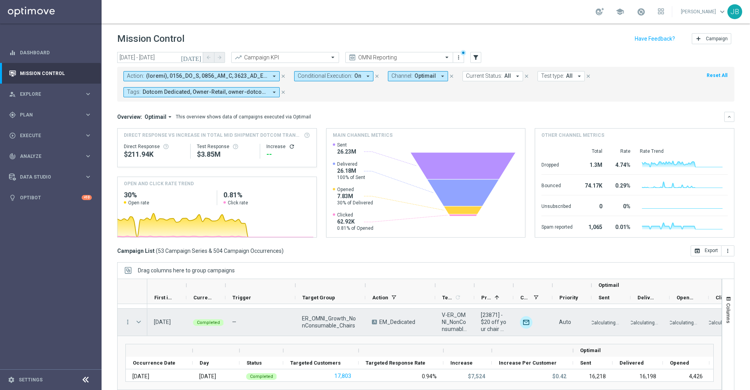
click at [139, 321] on span at bounding box center [138, 322] width 7 height 6
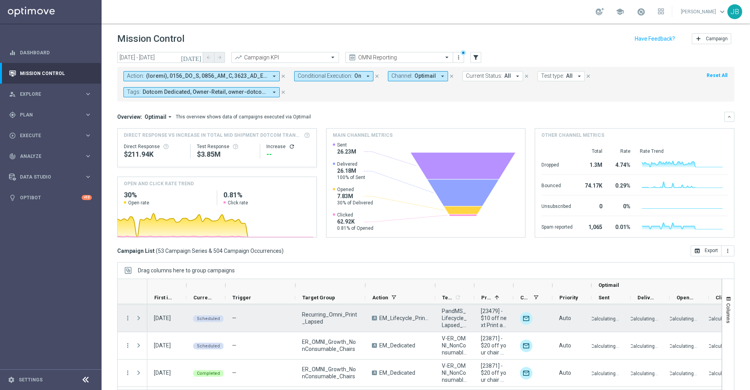
scroll to position [432, 0]
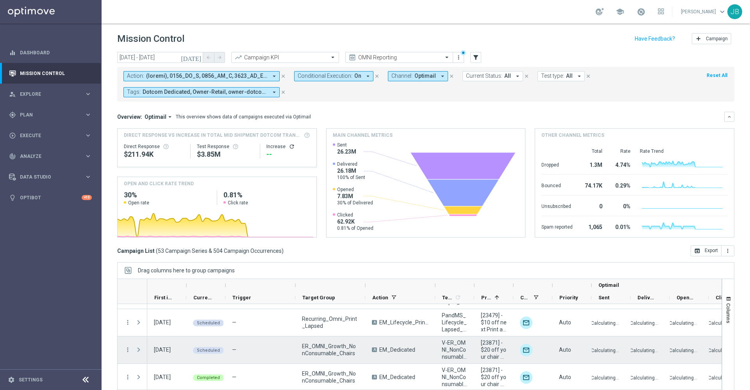
click at [137, 349] on span at bounding box center [138, 349] width 7 height 6
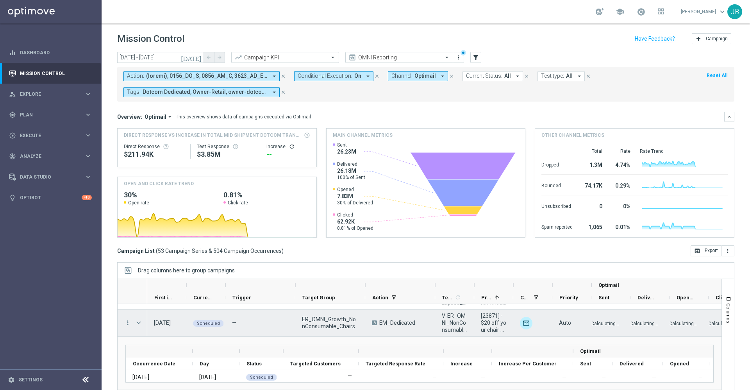
scroll to position [445, 0]
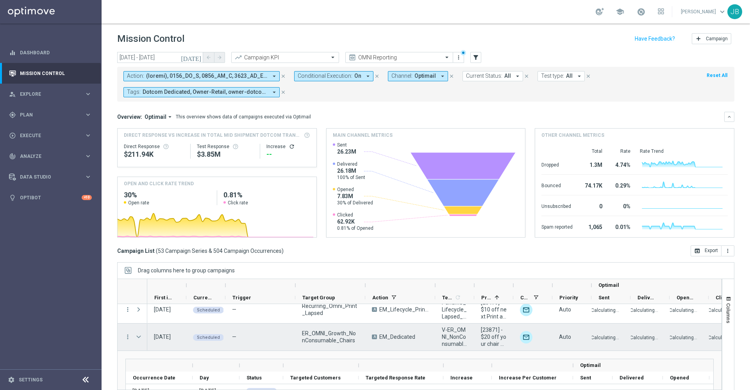
click at [138, 336] on span at bounding box center [138, 336] width 7 height 6
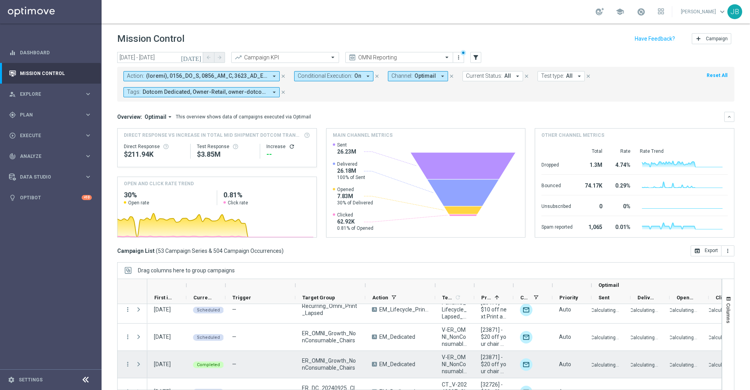
click at [139, 364] on span at bounding box center [138, 364] width 7 height 6
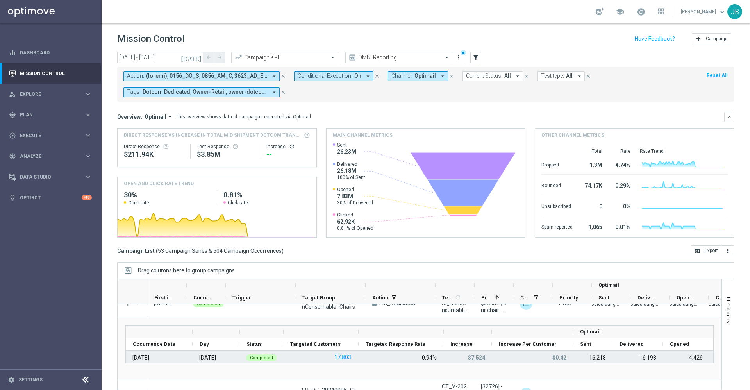
scroll to position [494, 0]
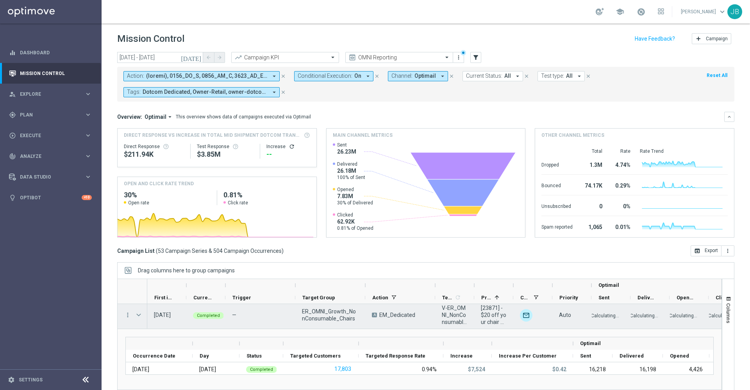
click at [139, 314] on span at bounding box center [138, 315] width 7 height 6
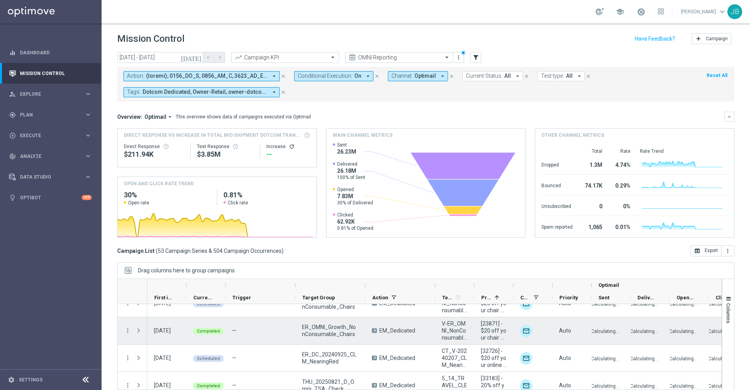
scroll to position [488, 0]
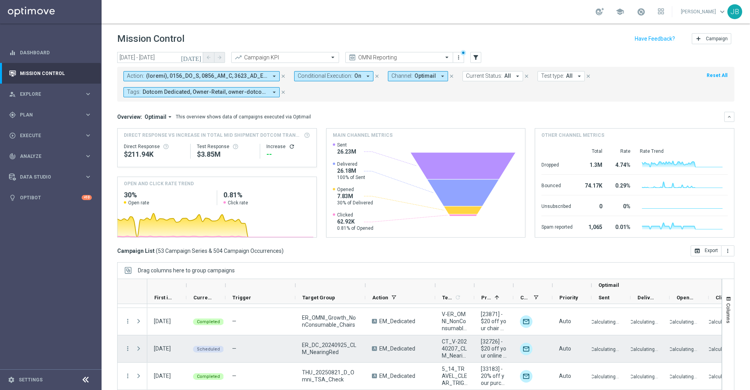
click at [139, 348] on span at bounding box center [138, 348] width 7 height 6
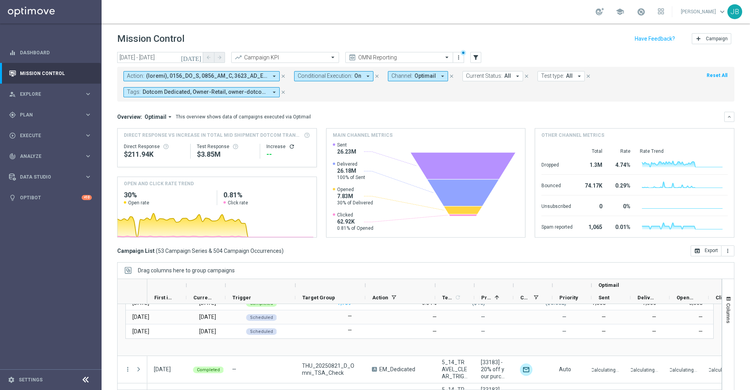
scroll to position [657, 0]
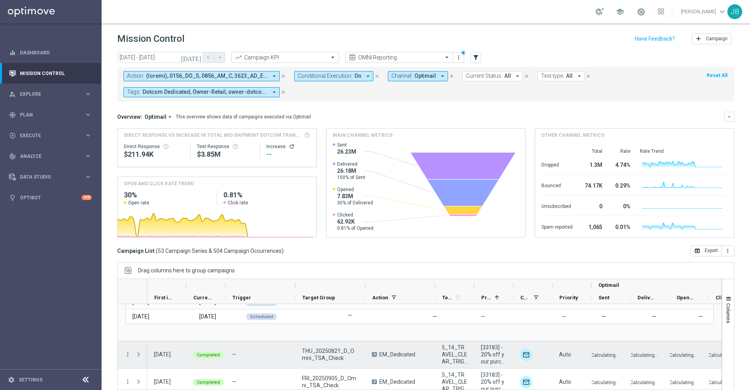
click at [139, 355] on span at bounding box center [138, 354] width 7 height 6
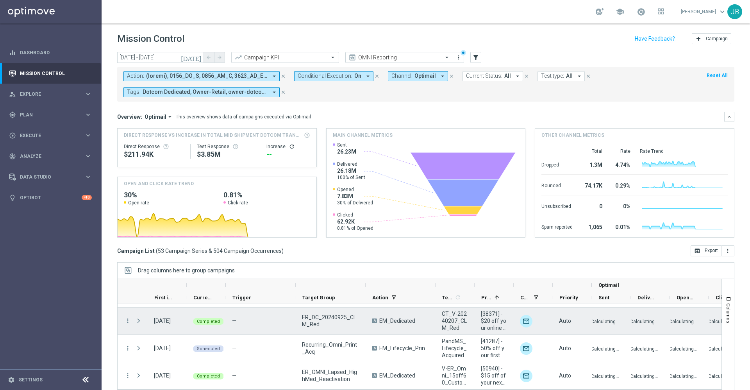
scroll to position [749, 0]
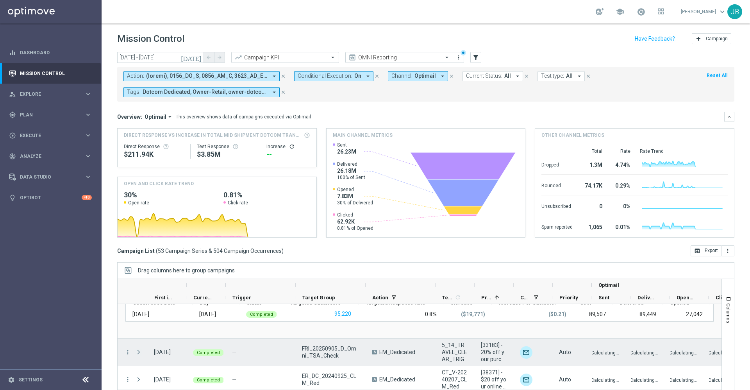
click at [136, 354] on span at bounding box center [138, 352] width 7 height 6
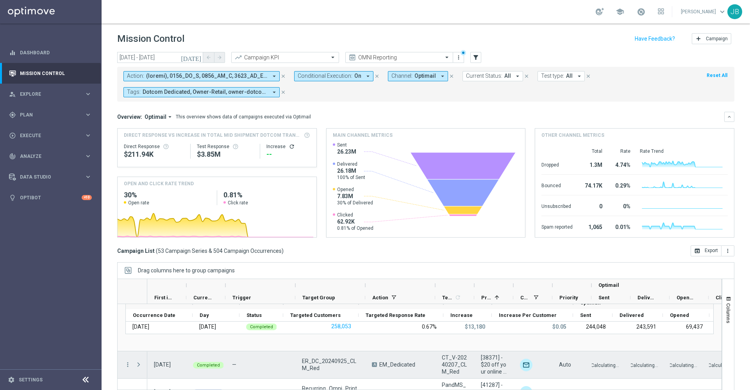
scroll to position [850, 0]
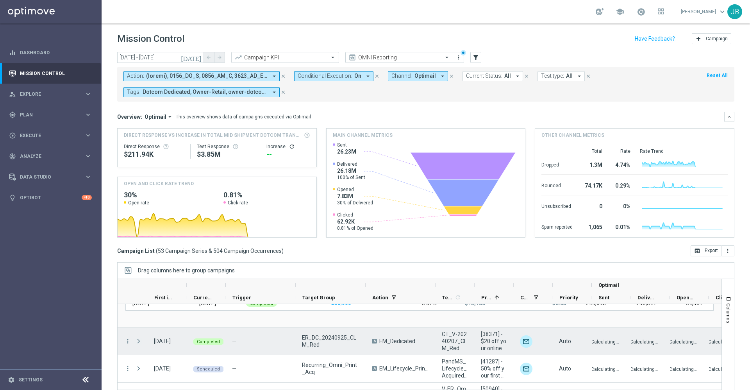
click at [137, 342] on span at bounding box center [138, 341] width 7 height 6
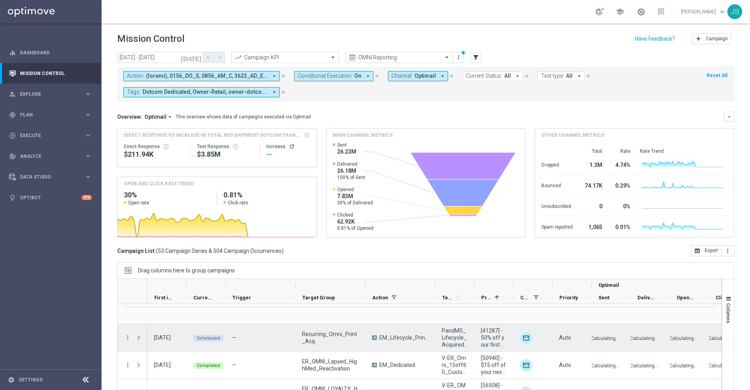
scroll to position [959, 0]
click at [138, 340] on span at bounding box center [138, 336] width 7 height 6
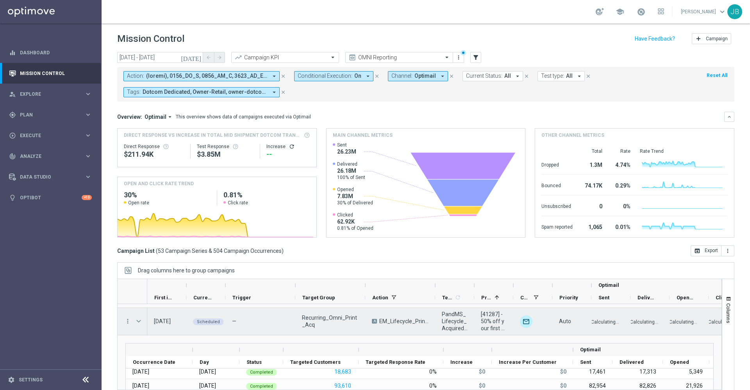
scroll to position [970, 0]
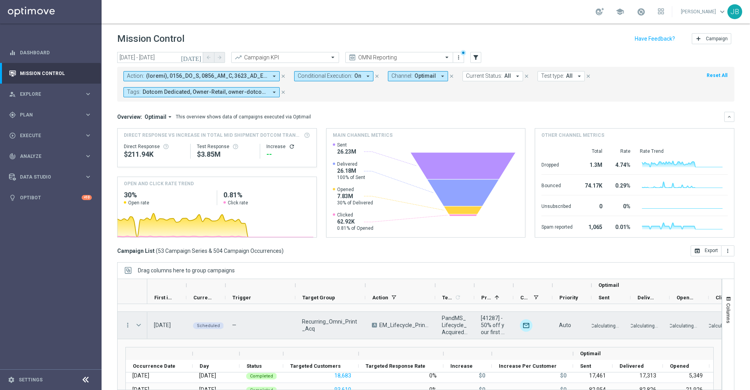
click at [139, 328] on span at bounding box center [138, 325] width 7 height 6
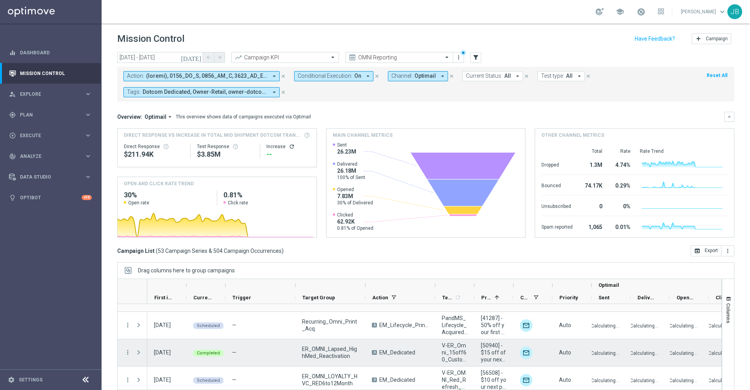
scroll to position [990, 0]
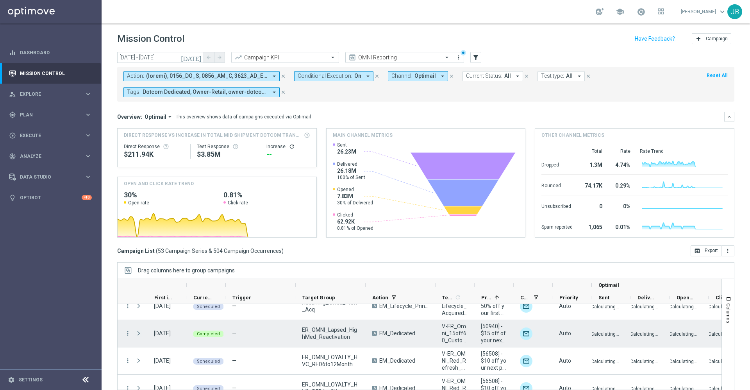
click at [138, 332] on span at bounding box center [138, 333] width 7 height 6
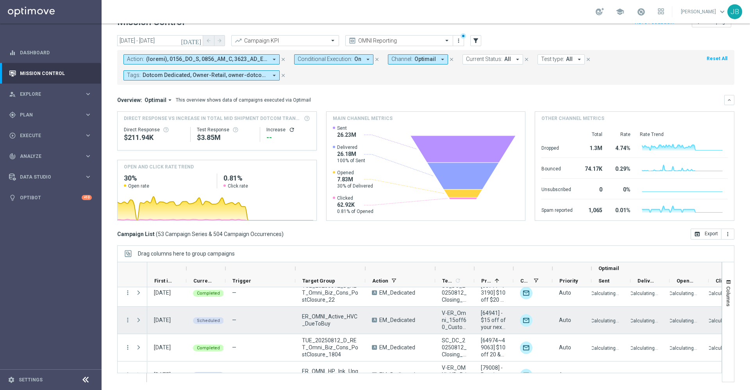
scroll to position [1378, 0]
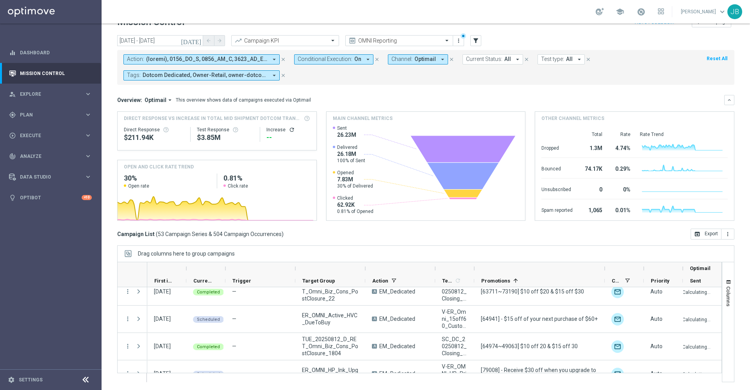
drag, startPoint x: 513, startPoint y: 269, endPoint x: 605, endPoint y: 261, distance: 91.7
click at [605, 261] on div "Drag columns here to group campaigns Drag here to set column labels Optimail" at bounding box center [425, 313] width 617 height 137
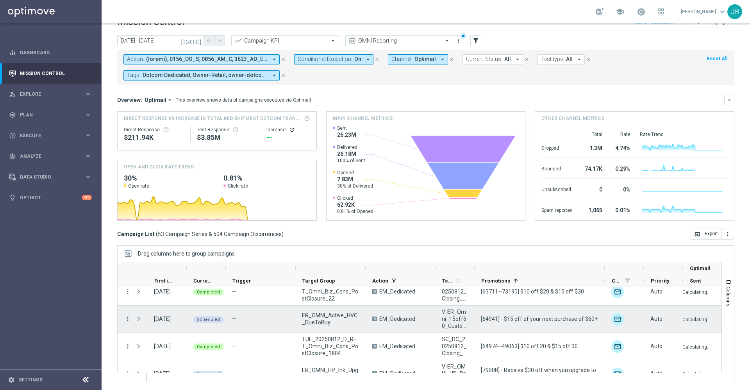
click at [126, 318] on icon "more_vert" at bounding box center [127, 318] width 7 height 7
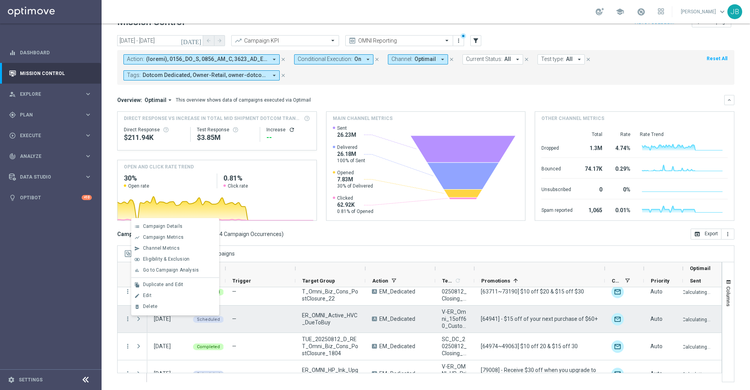
click at [137, 318] on span "Press SPACE to deselect this row." at bounding box center [138, 318] width 7 height 6
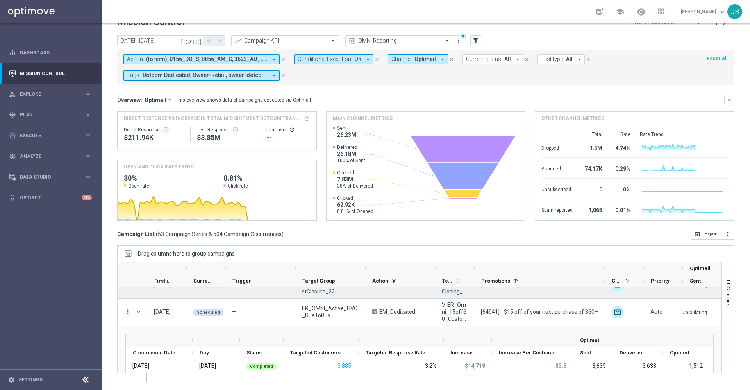
scroll to position [1339, 0]
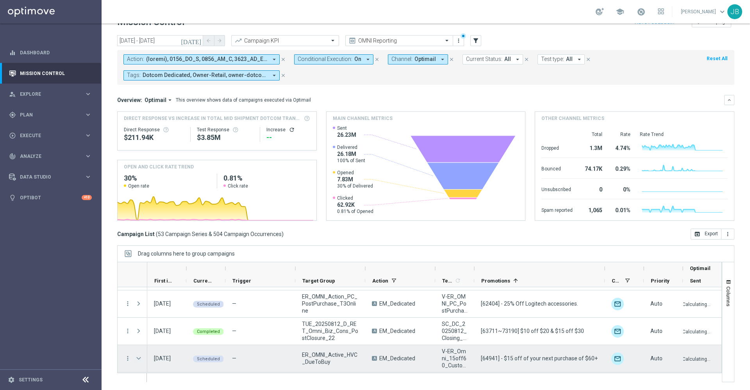
click at [138, 359] on span "Press SPACE to select this row." at bounding box center [138, 358] width 7 height 6
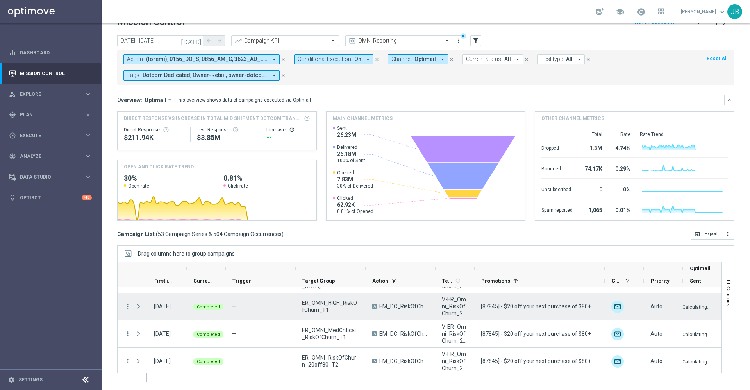
scroll to position [1745, 0]
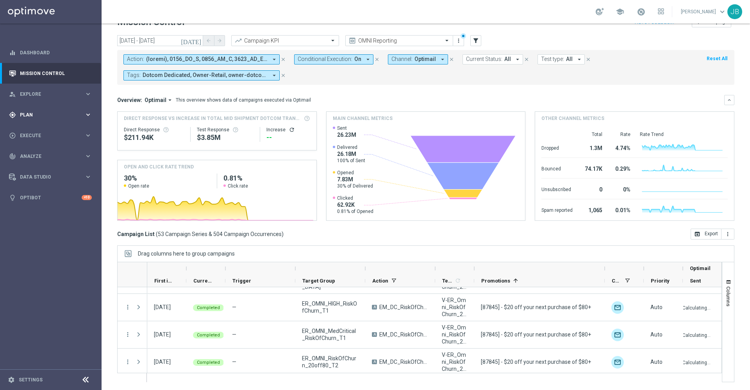
click at [57, 116] on span "Plan" at bounding box center [52, 114] width 64 height 5
click at [41, 132] on link "Target Groups" at bounding box center [50, 131] width 61 height 6
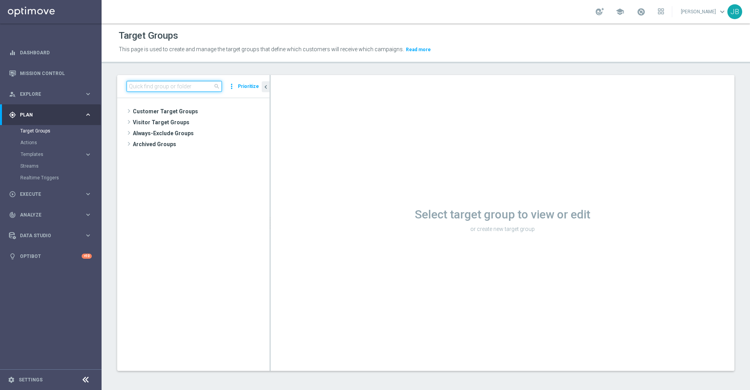
click at [162, 87] on input at bounding box center [173, 86] width 95 height 11
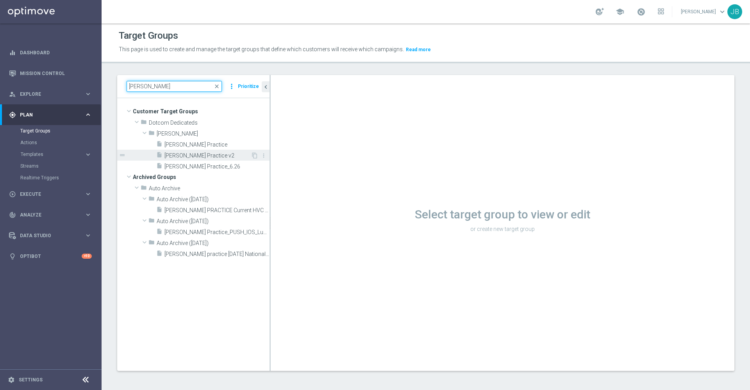
type input "[PERSON_NAME]"
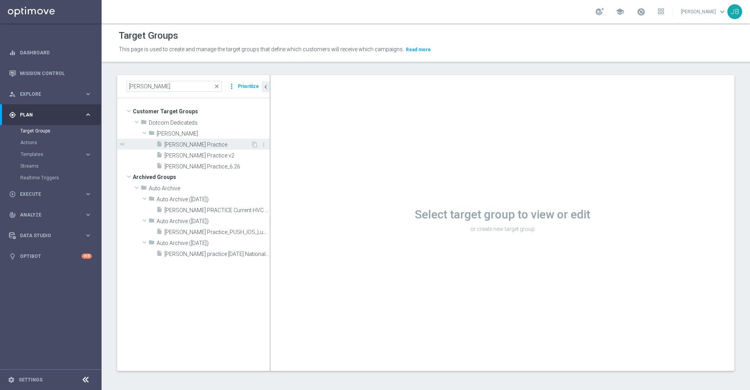
click at [199, 149] on div "insert_drive_file [PERSON_NAME] Practice content_copy more_vert drag_handle" at bounding box center [208, 155] width 121 height 33
click at [199, 149] on div "insert_drive_file [PERSON_NAME] Practice" at bounding box center [203, 144] width 94 height 11
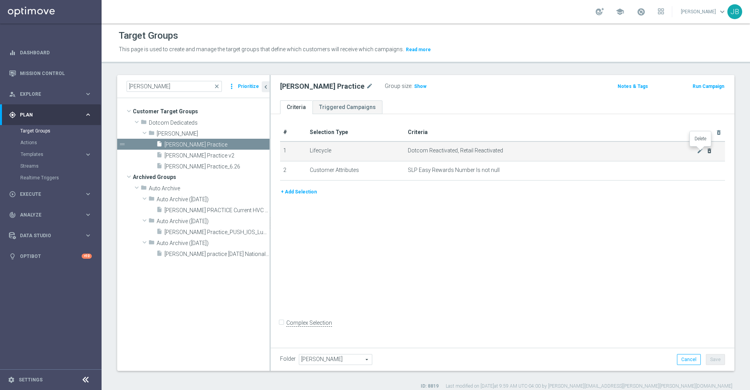
click at [706, 151] on icon "delete_forever" at bounding box center [709, 151] width 6 height 6
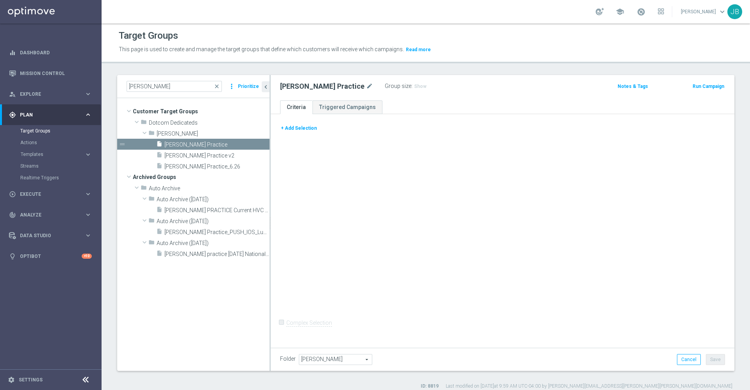
click at [305, 128] on button "+ Add Selection" at bounding box center [298, 128] width 37 height 9
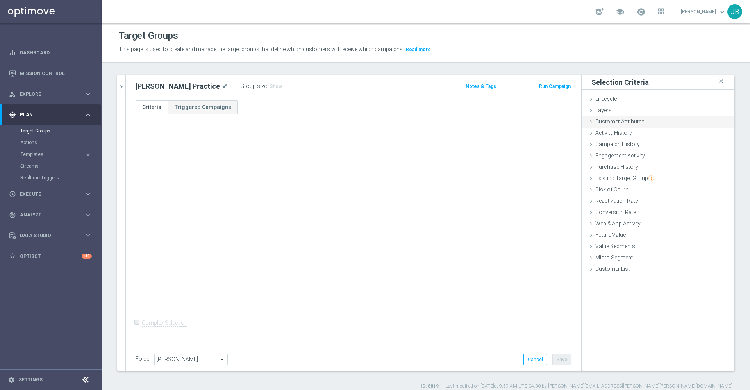
click at [618, 121] on span "Customer Attributes" at bounding box center [619, 121] width 49 height 6
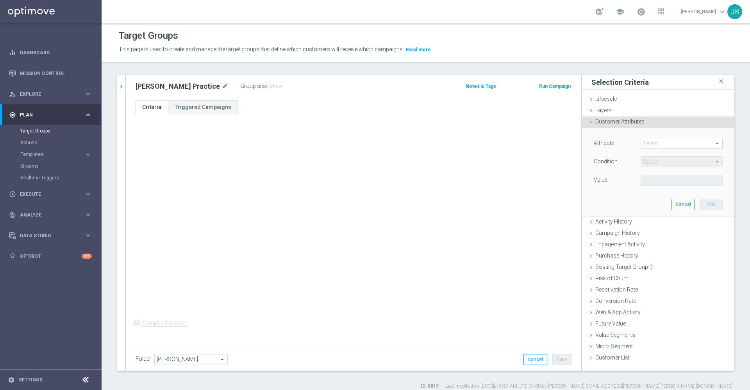
click at [652, 141] on span at bounding box center [681, 143] width 81 height 10
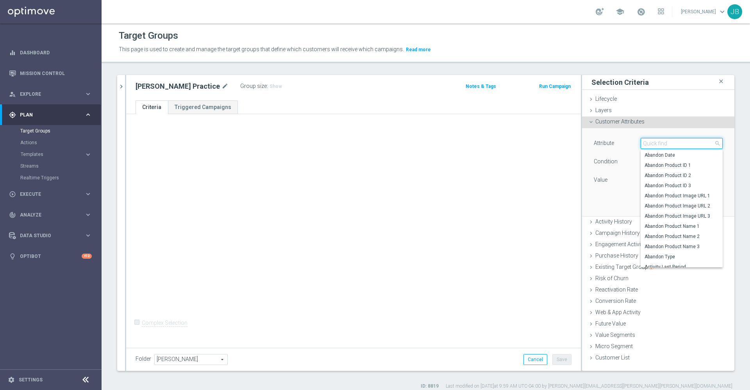
click at [652, 143] on input "search" at bounding box center [681, 143] width 82 height 11
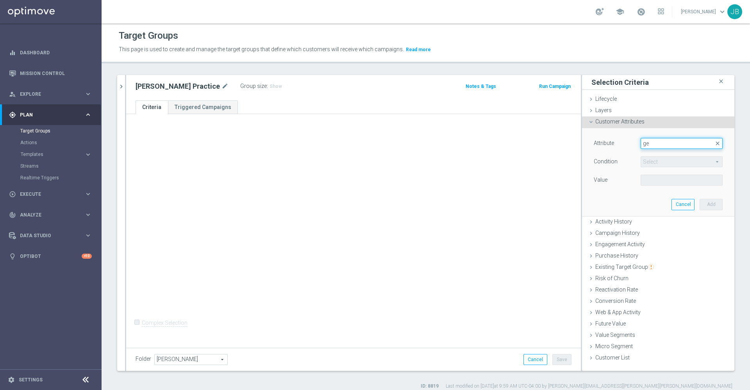
type input "g"
type input "z"
type input "l"
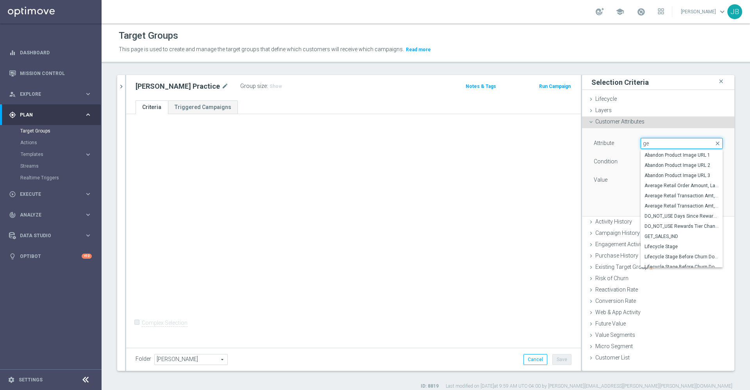
type input "g"
click at [652, 143] on input "lo" at bounding box center [681, 143] width 82 height 11
type input "l"
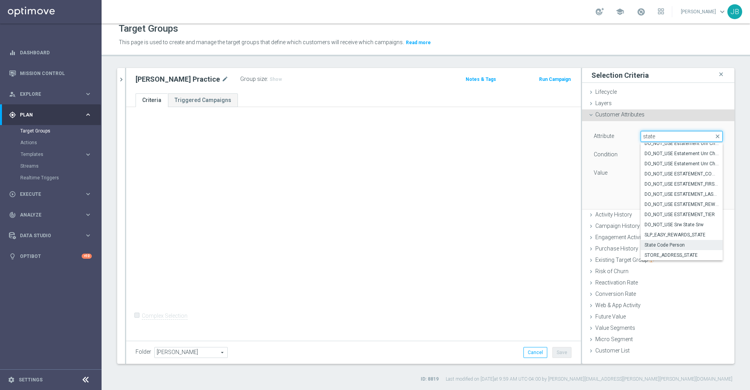
type input "state"
click at [666, 242] on span "State Code Person" at bounding box center [681, 245] width 74 height 6
type input "State Code Person"
type input "Equals"
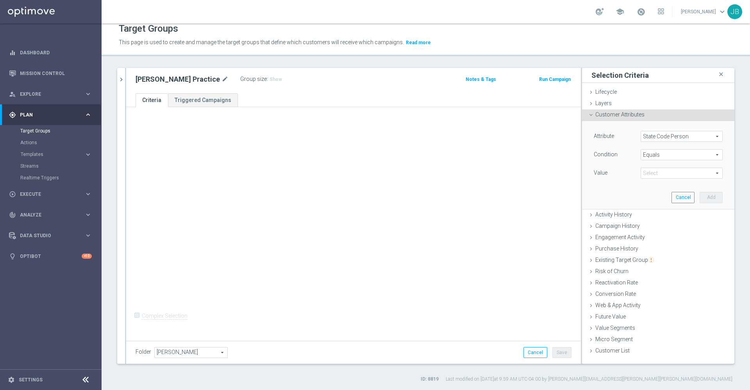
click at [658, 173] on span at bounding box center [681, 173] width 81 height 10
click at [658, 137] on span "State Code Person" at bounding box center [681, 136] width 81 height 10
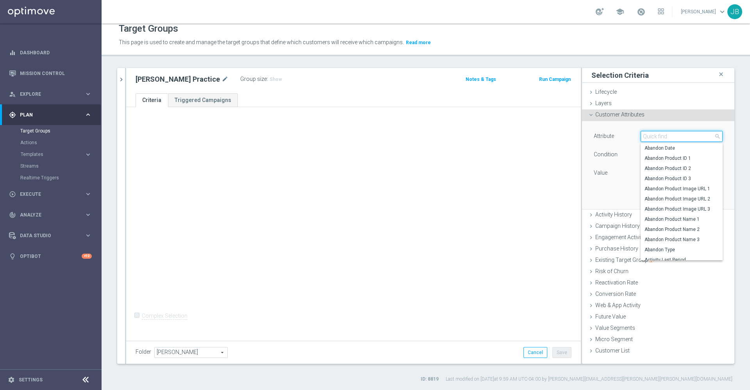
click at [656, 138] on input "search" at bounding box center [681, 136] width 82 height 11
type input "code"
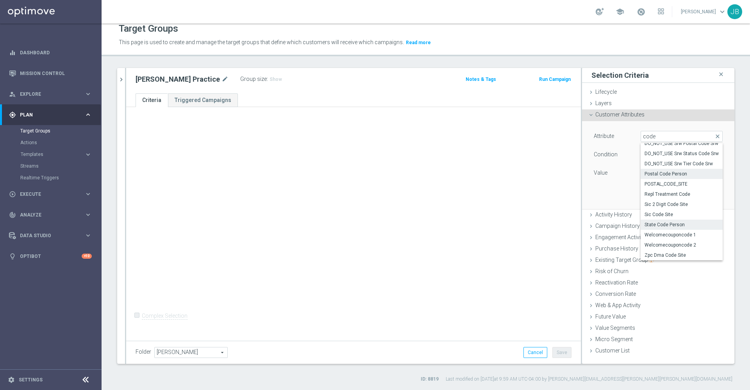
click at [666, 176] on span "Postal Code Person" at bounding box center [681, 174] width 74 height 6
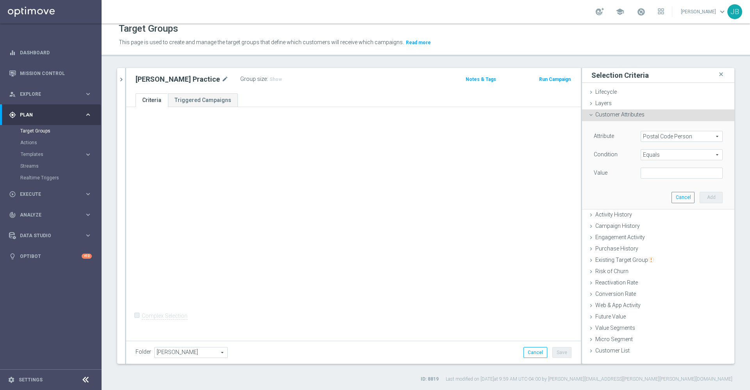
click at [661, 155] on span "Equals" at bounding box center [681, 155] width 81 height 10
click at [621, 202] on div "Attribute Postal Code Person Postal Code Person arrow_drop_down search Conditio…" at bounding box center [658, 164] width 141 height 87
click at [671, 137] on span "Postal Code Person" at bounding box center [681, 136] width 81 height 10
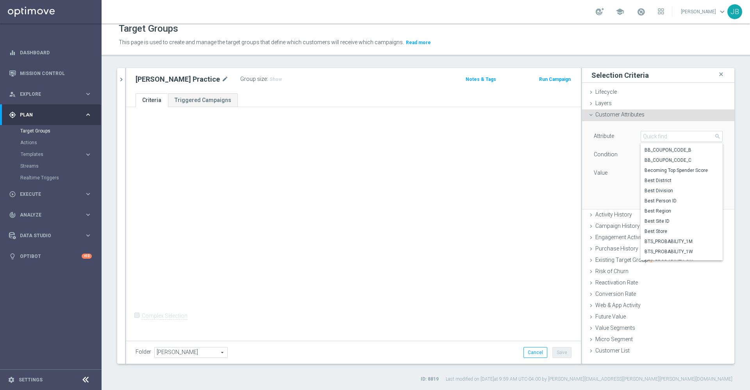
scroll to position [448, 0]
click at [657, 180] on span "Best District" at bounding box center [681, 179] width 74 height 6
type input "Best District"
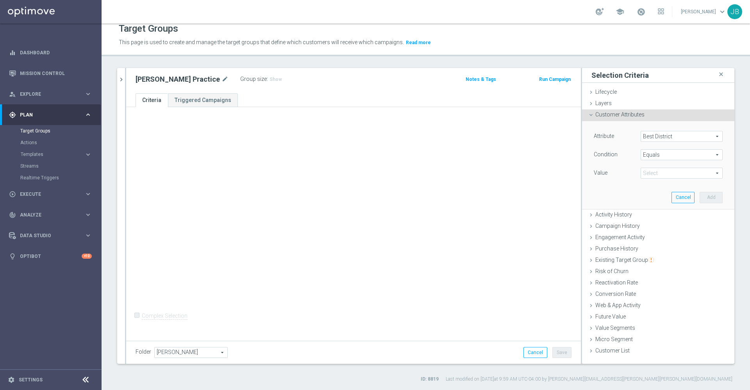
click at [657, 172] on span at bounding box center [681, 173] width 81 height 10
click at [654, 135] on span "Best District" at bounding box center [681, 136] width 81 height 10
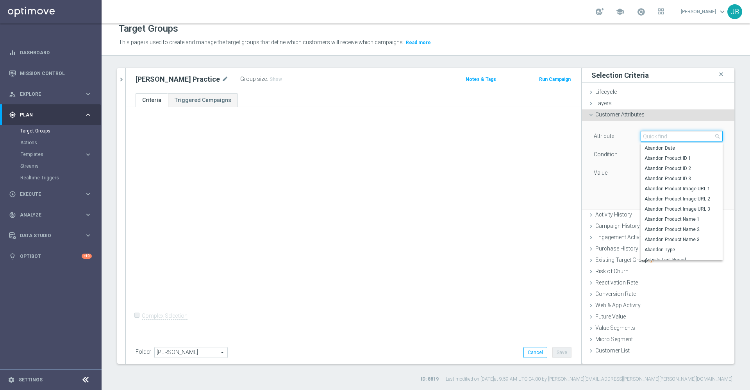
click at [652, 136] on input "search" at bounding box center [681, 136] width 82 height 11
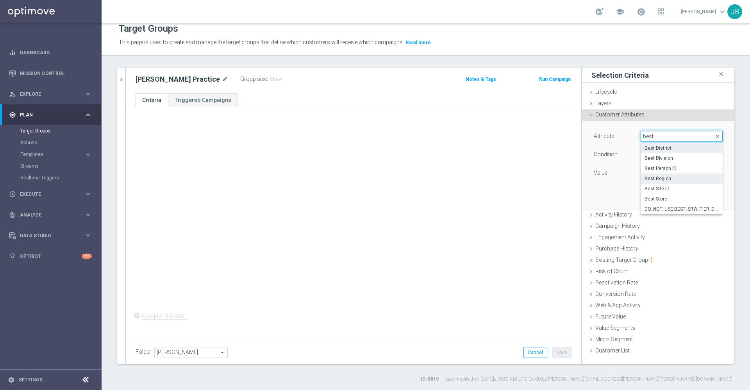
type input "best"
click at [662, 180] on span "Best Region" at bounding box center [681, 178] width 74 height 6
type input "Best Region"
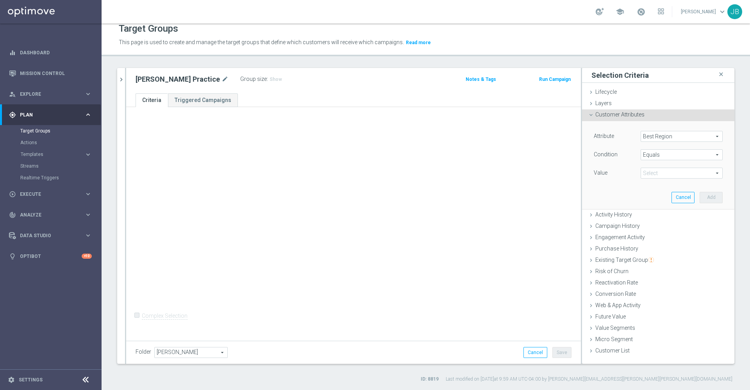
click at [657, 171] on span at bounding box center [681, 173] width 81 height 10
click at [657, 140] on span "Best Region" at bounding box center [681, 136] width 81 height 10
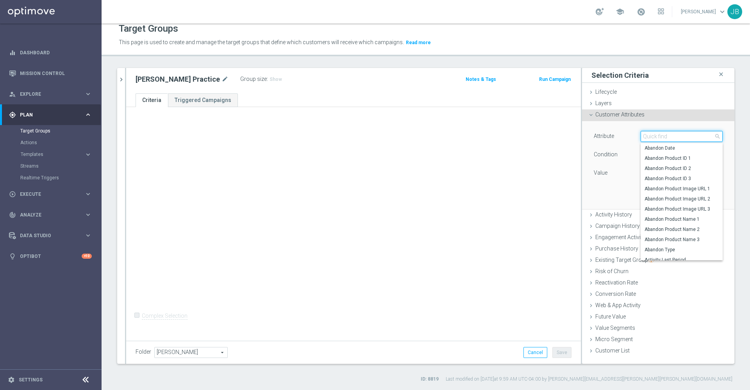
click at [655, 136] on input "search" at bounding box center [681, 136] width 82 height 11
type input "best"
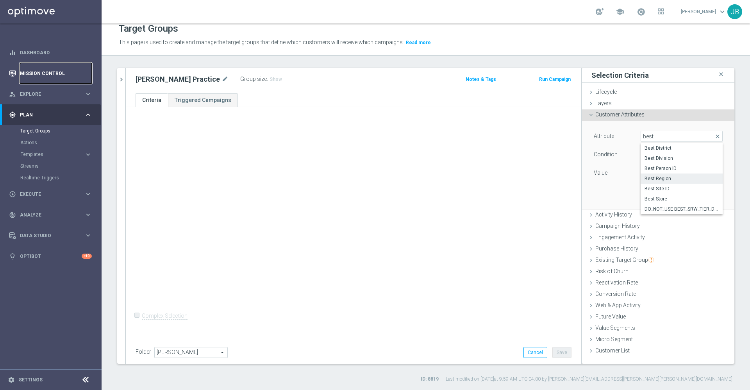
click at [59, 72] on link "Mission Control" at bounding box center [56, 73] width 72 height 21
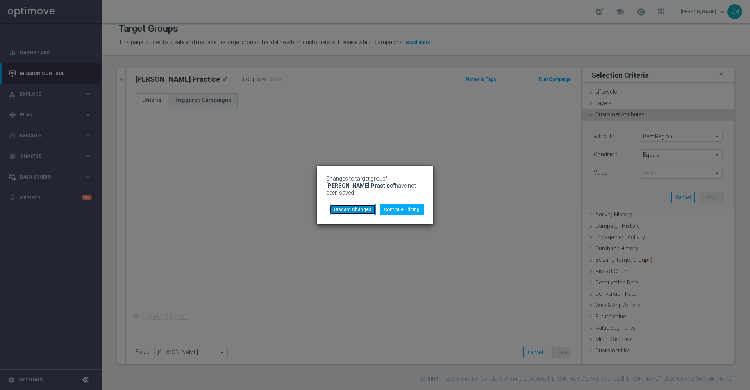
click at [366, 204] on button "Discard Changes" at bounding box center [352, 209] width 46 height 11
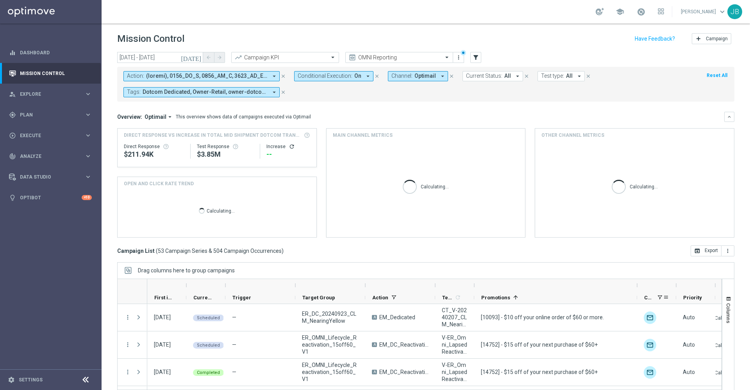
drag, startPoint x: 513, startPoint y: 285, endPoint x: 639, endPoint y: 295, distance: 126.5
click at [639, 295] on div "Optimail First in Range" at bounding box center [529, 291] width 765 height 25
click at [197, 60] on icon "[DATE]" at bounding box center [191, 57] width 21 height 7
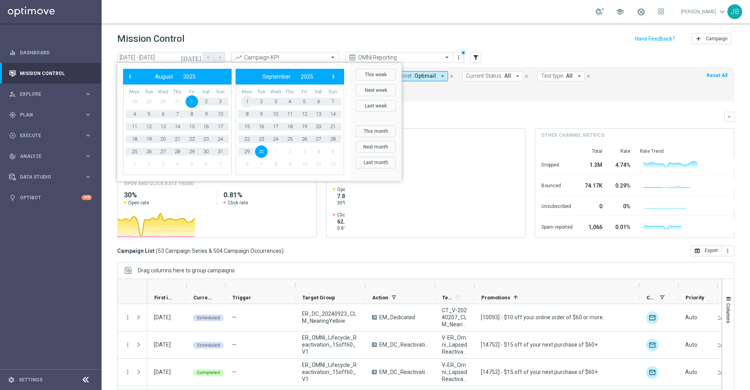
click at [248, 102] on span "1" at bounding box center [246, 101] width 12 height 12
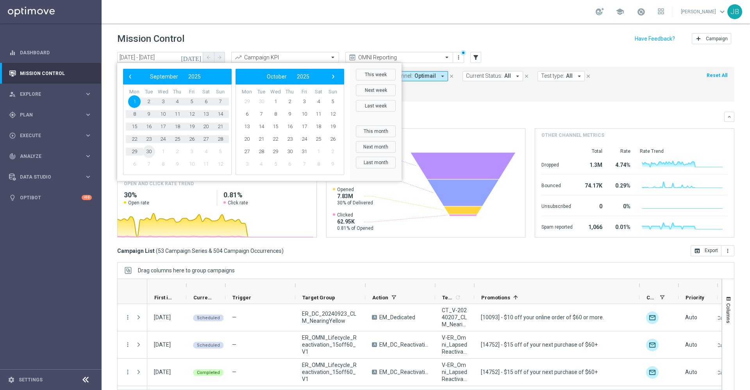
click at [152, 152] on span "30" at bounding box center [148, 151] width 12 height 12
type input "[DATE] - [DATE]"
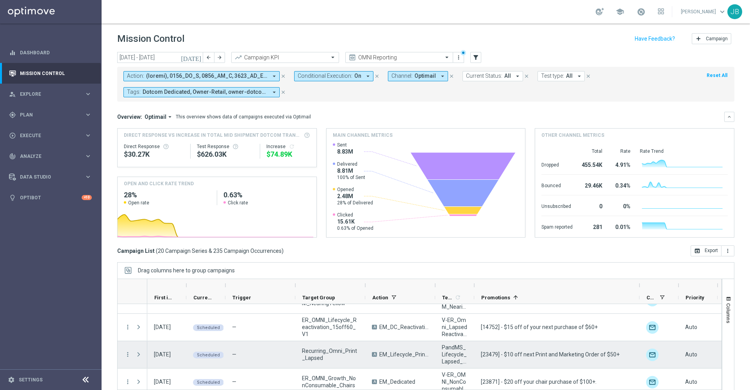
scroll to position [20, 0]
click at [139, 351] on span "Press SPACE to select this row." at bounding box center [138, 352] width 7 height 6
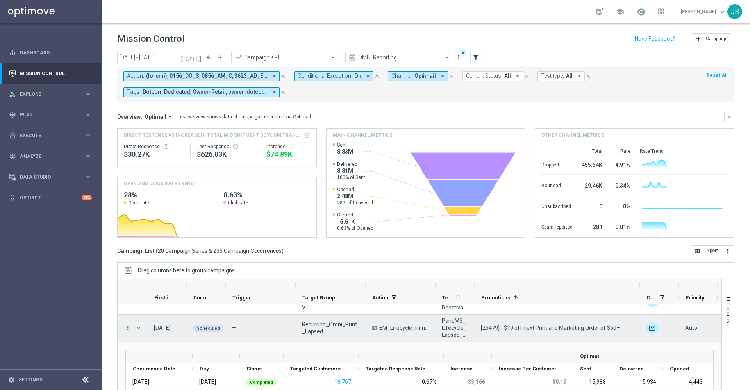
scroll to position [16, 0]
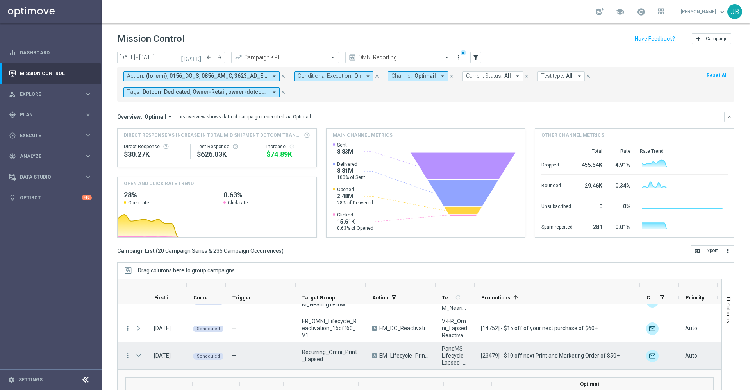
click at [138, 355] on span "Press SPACE to select this row." at bounding box center [138, 355] width 7 height 6
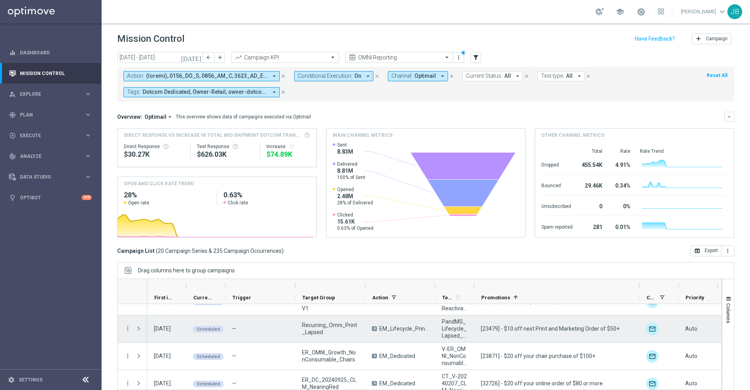
scroll to position [50, 0]
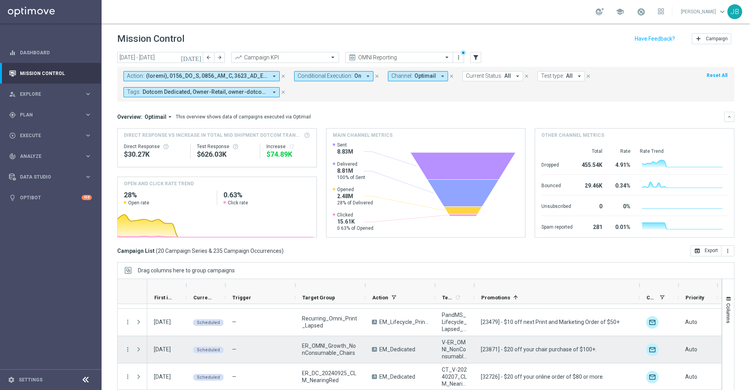
click at [139, 349] on span "Press SPACE to select this row." at bounding box center [138, 349] width 7 height 6
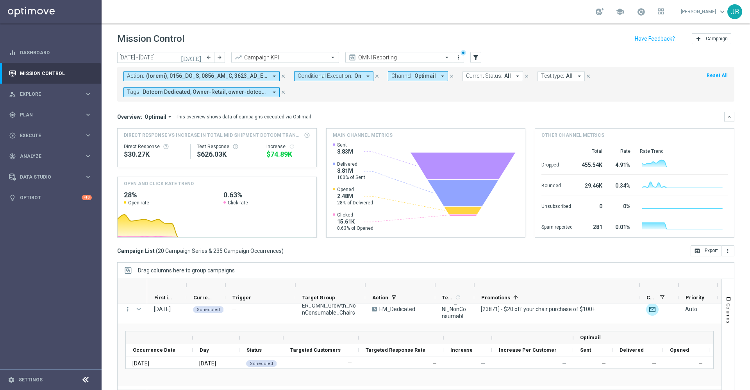
scroll to position [90, 0]
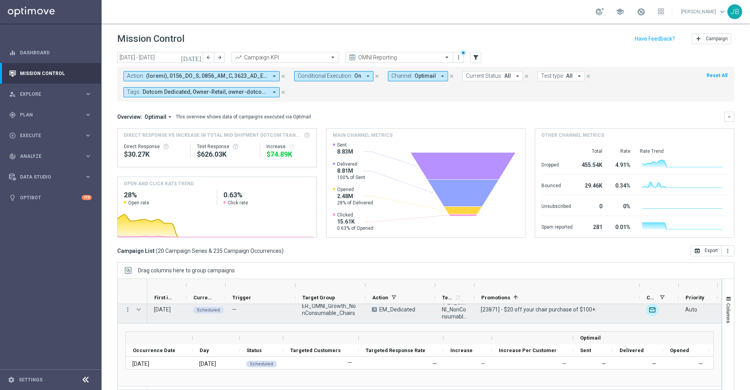
click at [140, 310] on span "Press SPACE to select this row." at bounding box center [138, 309] width 7 height 6
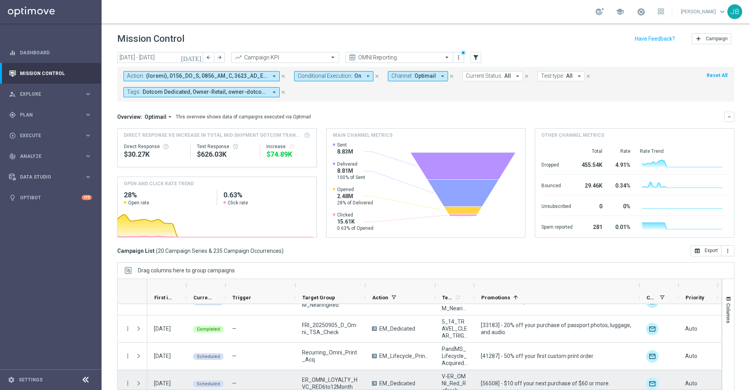
scroll to position [136, 0]
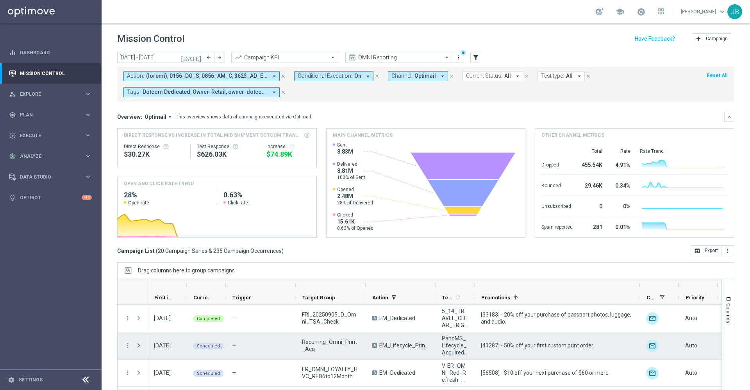
click at [139, 347] on span "Press SPACE to select this row." at bounding box center [138, 345] width 7 height 6
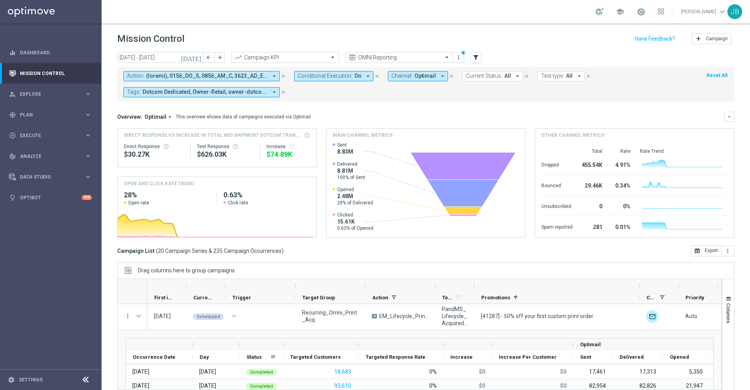
scroll to position [157, 0]
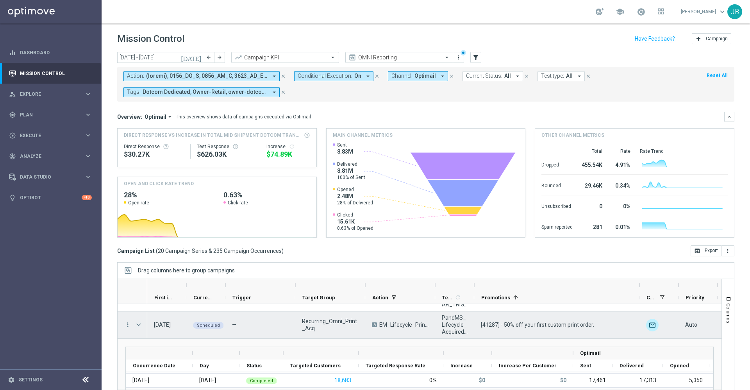
click at [139, 322] on span "Press SPACE to select this row." at bounding box center [138, 324] width 7 height 6
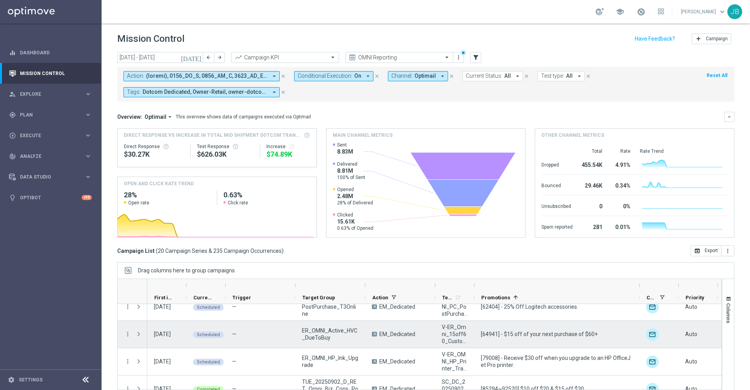
scroll to position [339, 0]
click at [138, 335] on span at bounding box center [138, 333] width 7 height 6
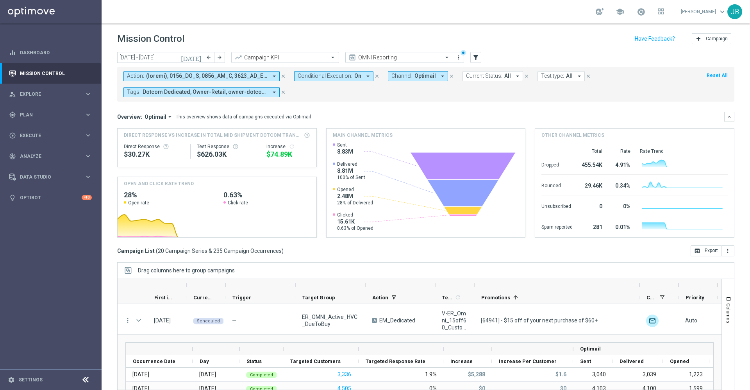
scroll to position [345, 0]
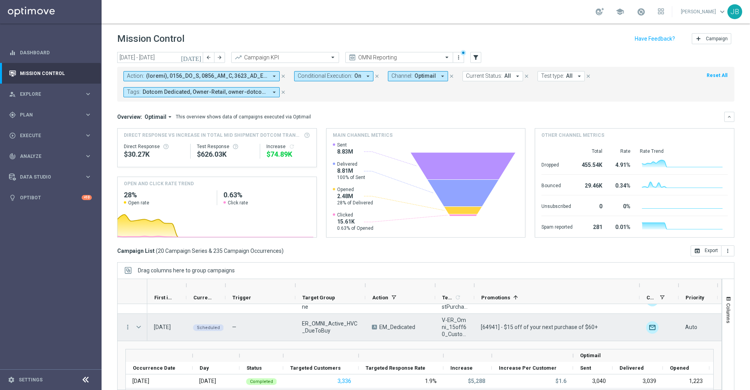
click at [138, 326] on span at bounding box center [138, 327] width 7 height 6
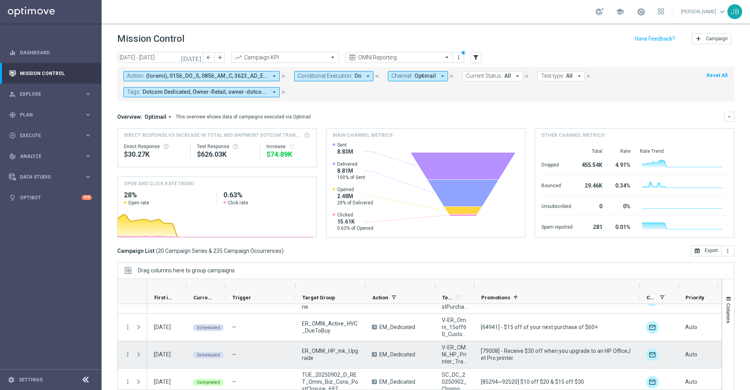
scroll to position [349, 0]
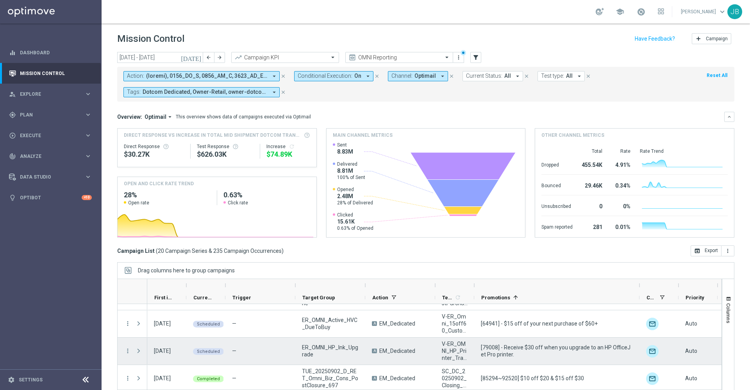
click at [139, 352] on span at bounding box center [138, 350] width 7 height 6
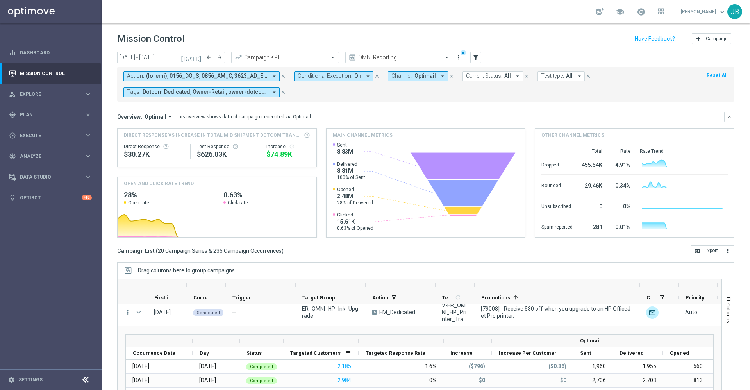
scroll to position [378, 0]
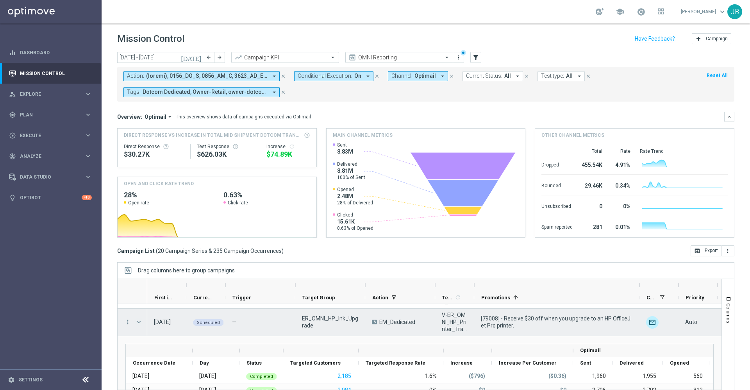
click at [138, 322] on span at bounding box center [138, 322] width 7 height 6
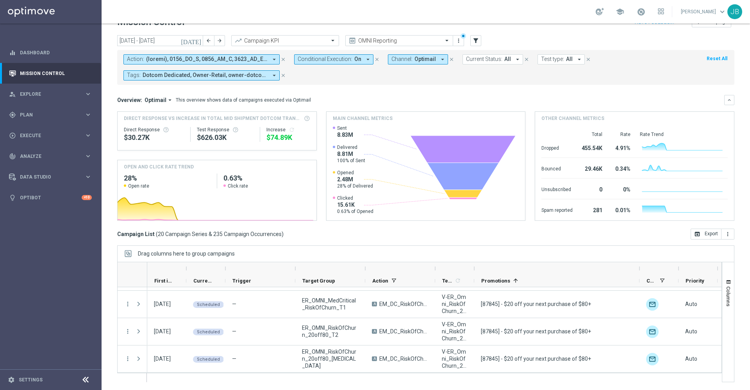
scroll to position [0, 0]
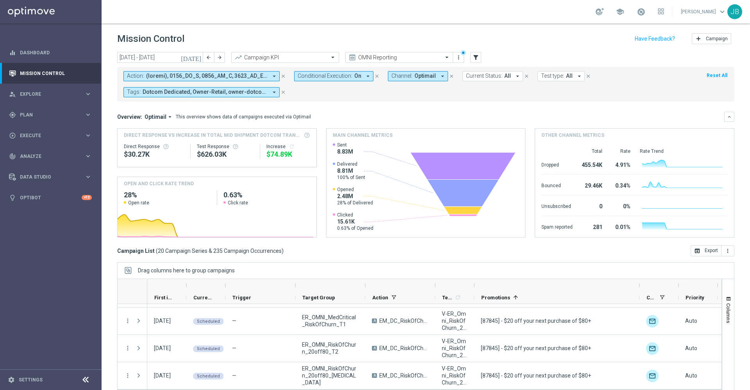
click at [358, 78] on span "On" at bounding box center [357, 76] width 7 height 7
click at [300, 132] on div "Off" at bounding box center [332, 132] width 68 height 12
click at [428, 111] on mini-dashboard "Overview: Optimail arrow_drop_down This overview shows data of campaigns execut…" at bounding box center [425, 173] width 617 height 144
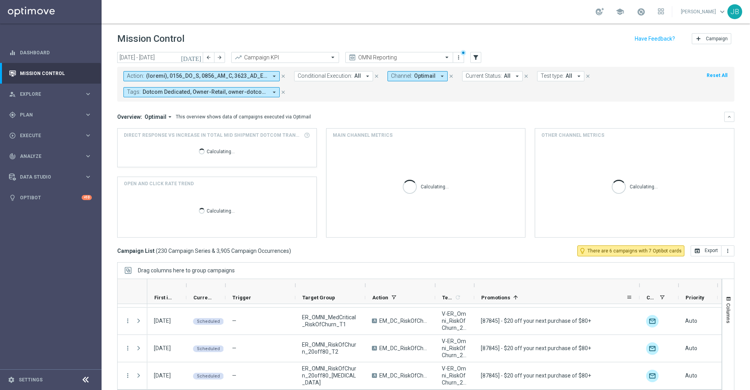
click at [493, 297] on span "Promotions" at bounding box center [495, 297] width 29 height 6
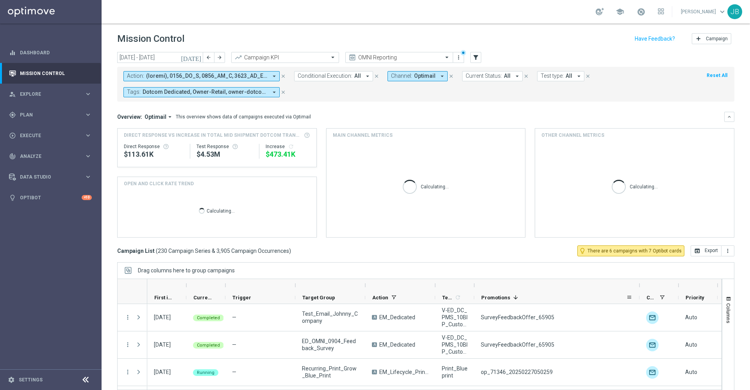
click at [495, 297] on span "Promotions" at bounding box center [495, 297] width 29 height 6
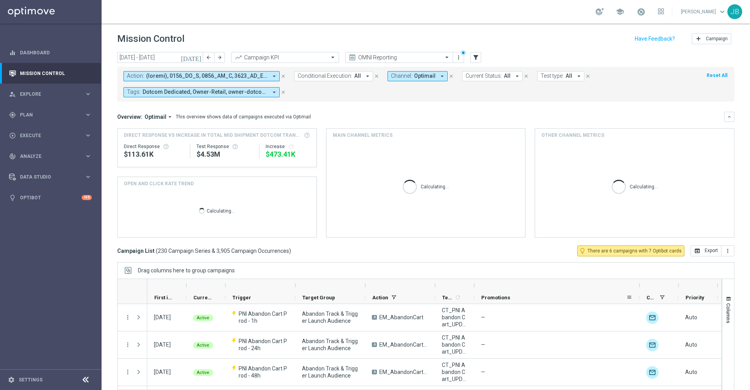
click at [494, 299] on span "Promotions" at bounding box center [495, 297] width 29 height 6
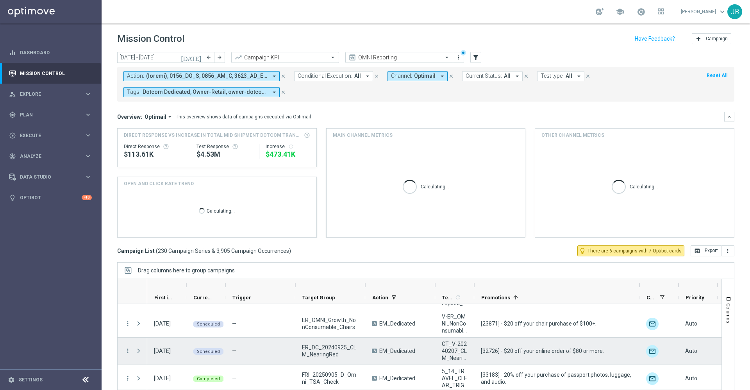
scroll to position [76, 0]
click at [127, 351] on icon "more_vert" at bounding box center [127, 350] width 7 height 7
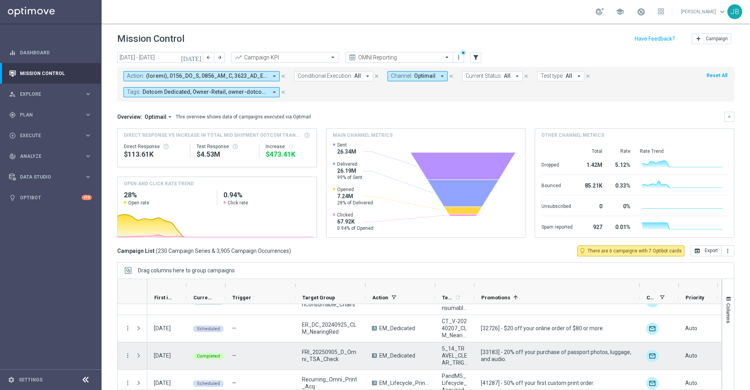
scroll to position [96, 0]
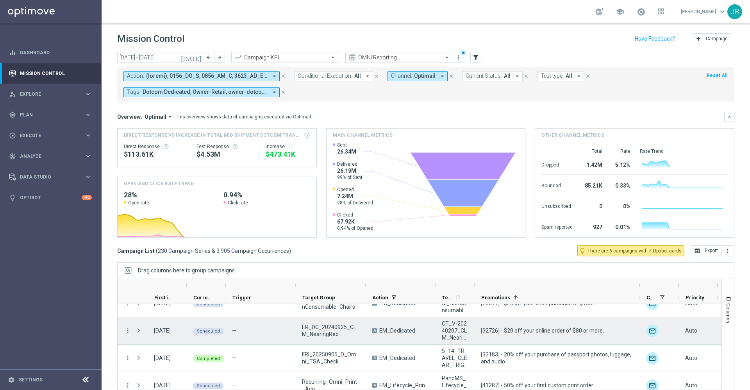
click at [137, 331] on span "Press SPACE to select this row." at bounding box center [138, 330] width 7 height 6
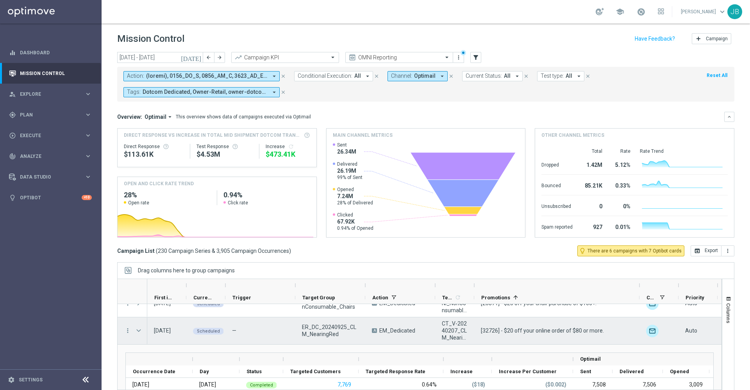
scroll to position [91, 0]
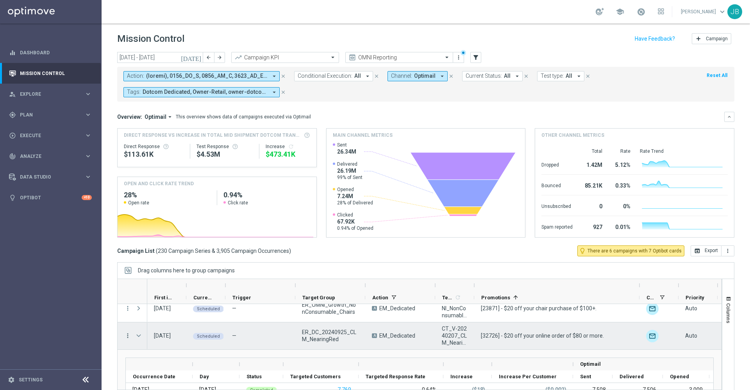
click at [127, 338] on icon "more_vert" at bounding box center [127, 335] width 7 height 7
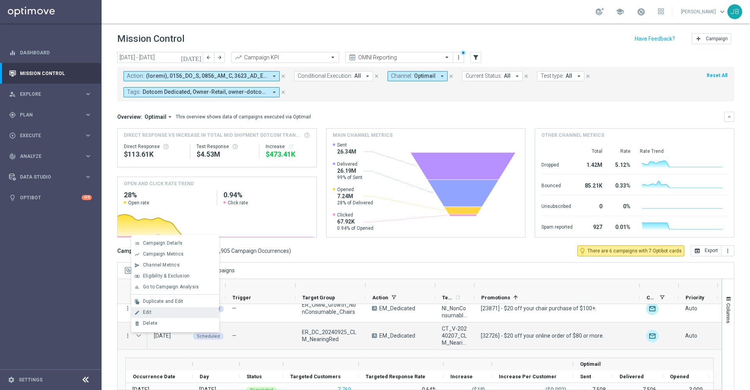
click at [156, 314] on div "Edit" at bounding box center [179, 311] width 73 height 5
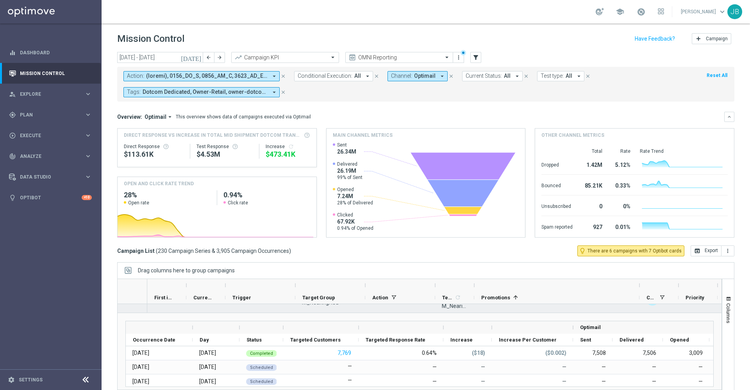
scroll to position [101, 0]
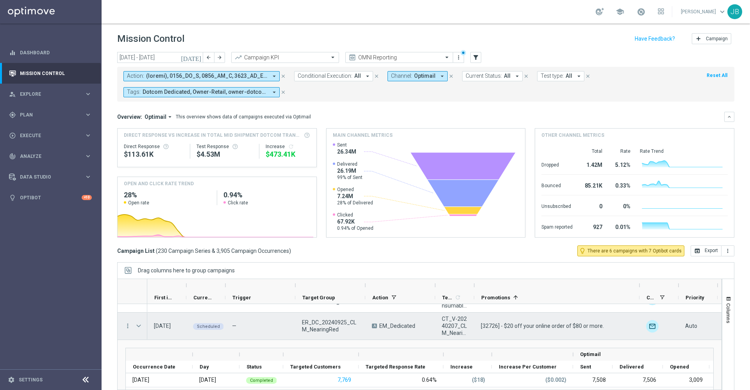
click at [141, 325] on span "Press SPACE to select this row." at bounding box center [138, 325] width 7 height 6
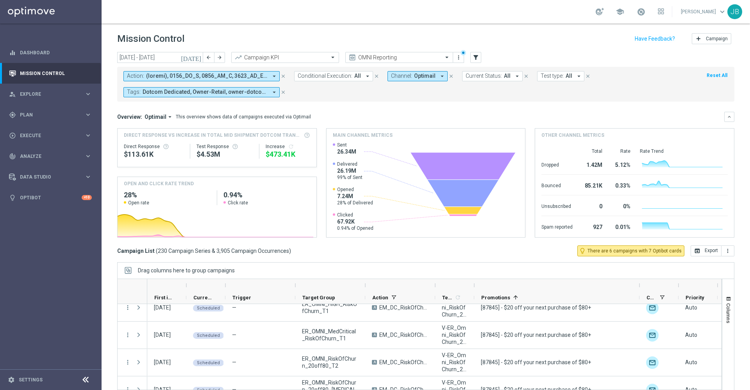
scroll to position [310, 0]
click at [337, 78] on span "Conditional Execution:" at bounding box center [324, 76] width 55 height 7
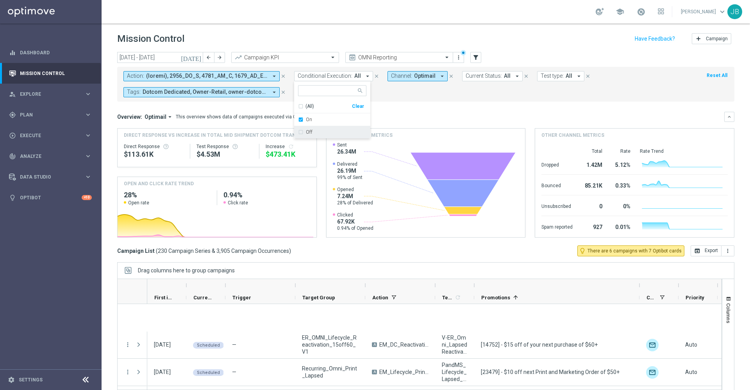
scroll to position [310, 0]
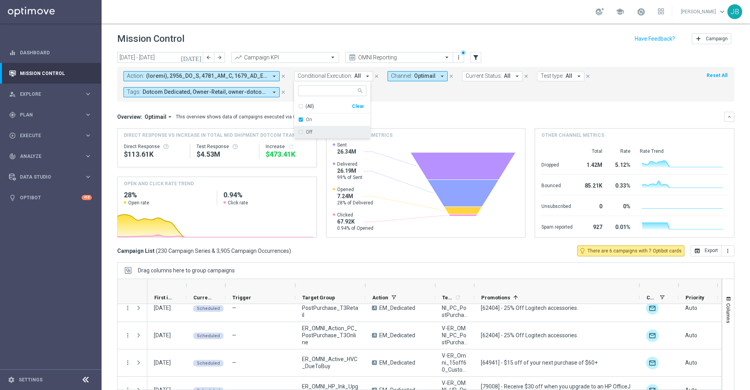
click at [513, 103] on mini-dashboard "Overview: Optimail arrow_drop_down This overview shows data of campaigns execut…" at bounding box center [425, 173] width 617 height 144
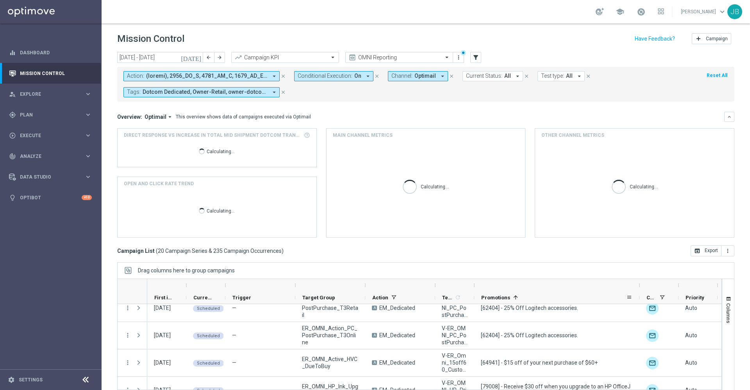
click at [501, 295] on span "Promotions" at bounding box center [495, 297] width 29 height 6
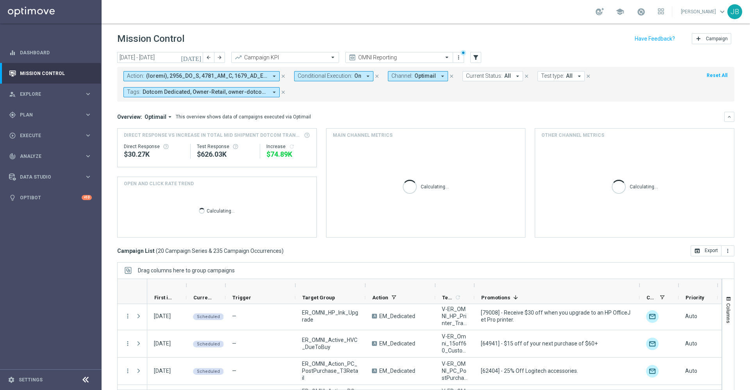
scroll to position [86, 0]
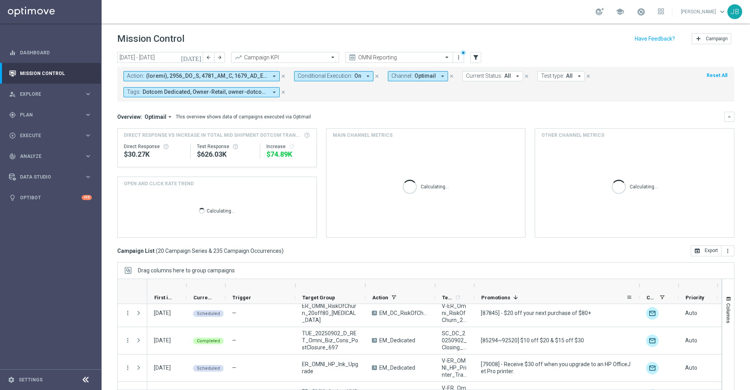
click at [491, 296] on span "Promotions" at bounding box center [495, 297] width 29 height 6
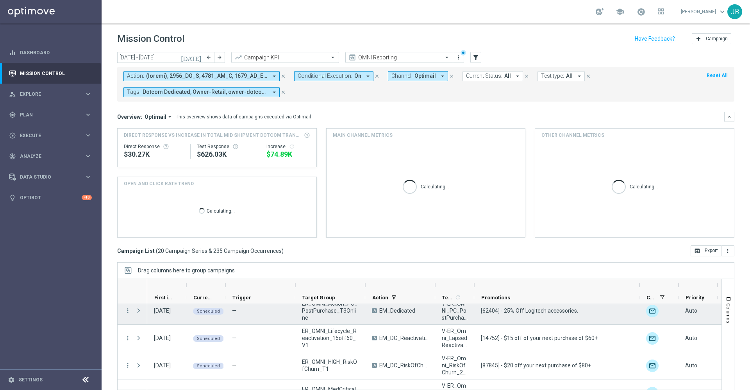
scroll to position [0, 0]
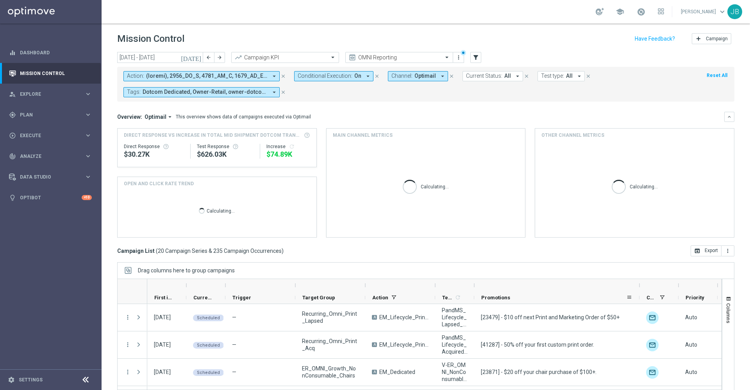
click at [495, 299] on span "Promotions" at bounding box center [495, 297] width 29 height 6
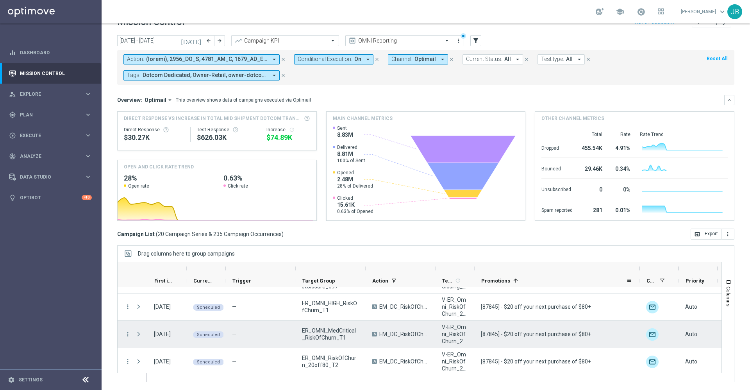
scroll to position [461, 0]
